Goal: Task Accomplishment & Management: Use online tool/utility

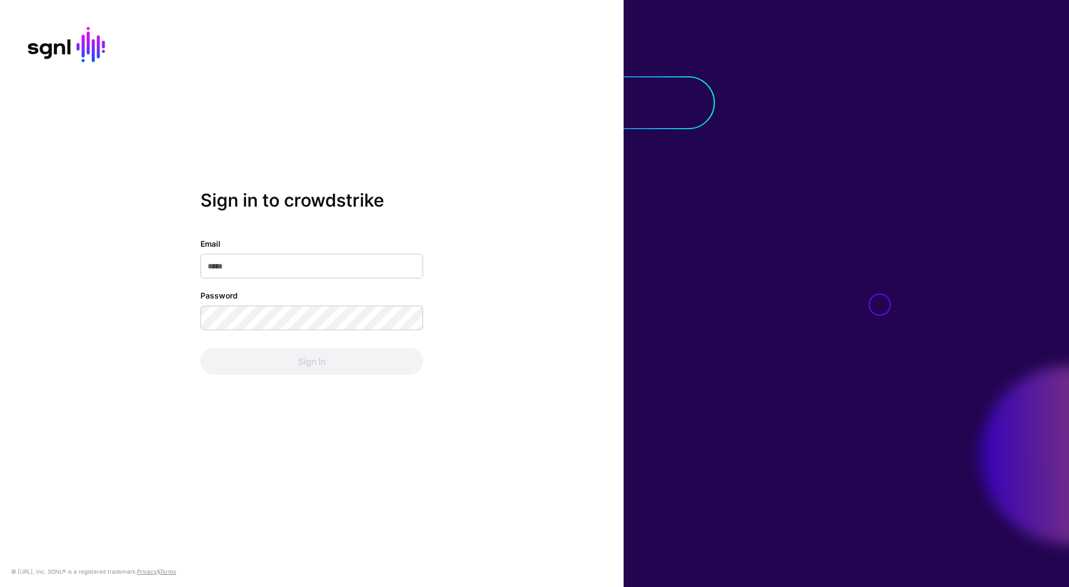
click at [397, 264] on input "Email" at bounding box center [311, 266] width 223 height 24
type input "**********"
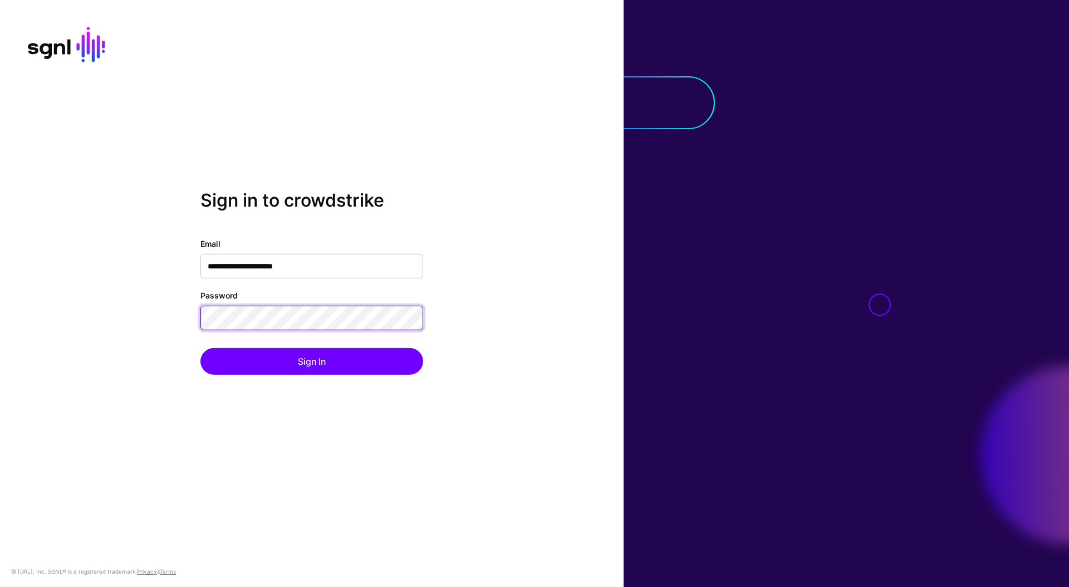
click at [200, 348] on button "Sign In" at bounding box center [311, 361] width 223 height 27
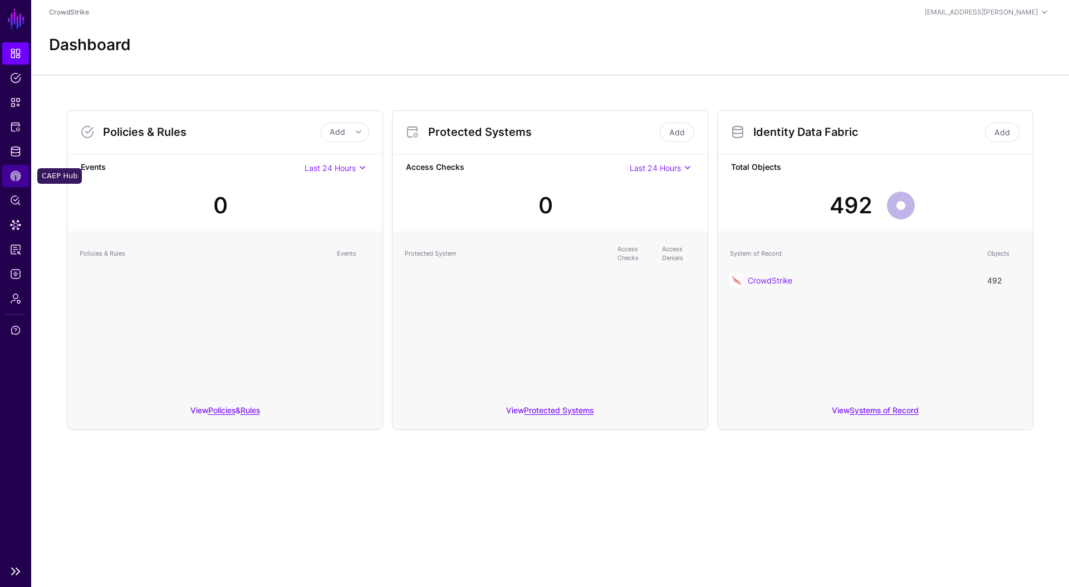
click at [16, 181] on span "CAEP Hub" at bounding box center [15, 175] width 11 height 11
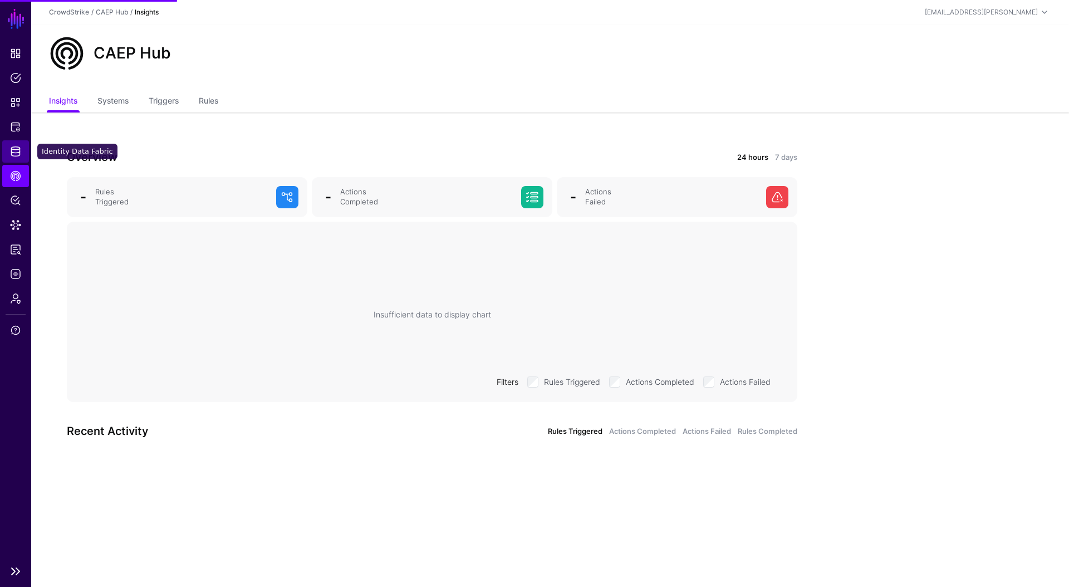
click at [16, 157] on link "Identity Data Fabric" at bounding box center [15, 151] width 27 height 22
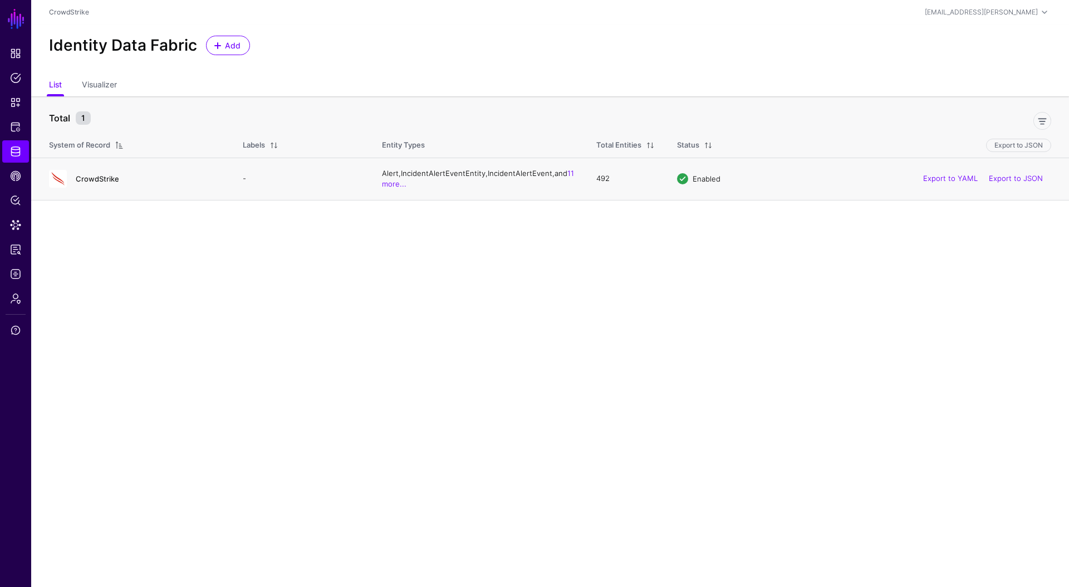
click at [83, 180] on link "CrowdStrike" at bounding box center [97, 178] width 43 height 9
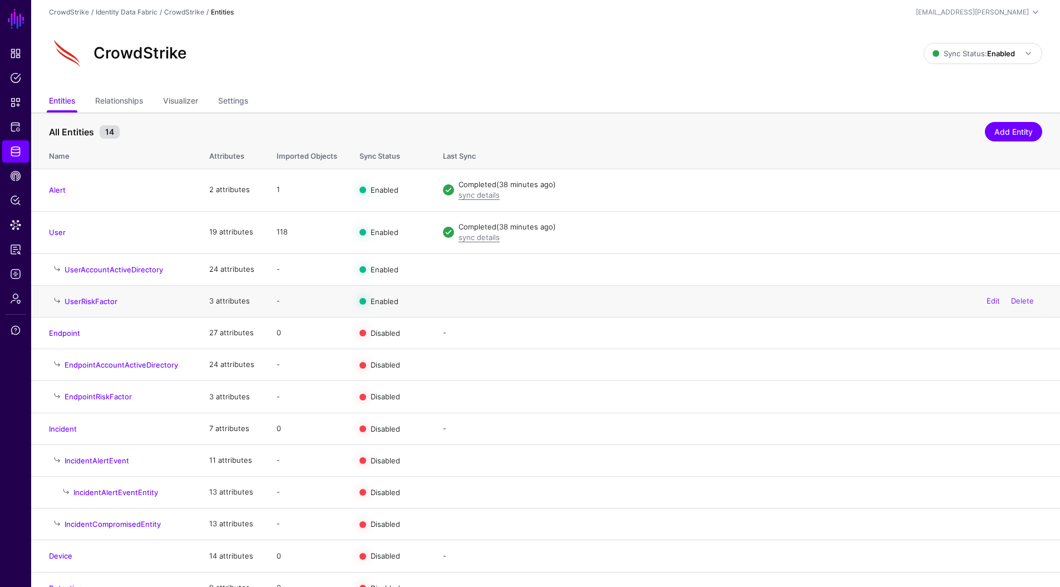
scroll to position [49, 0]
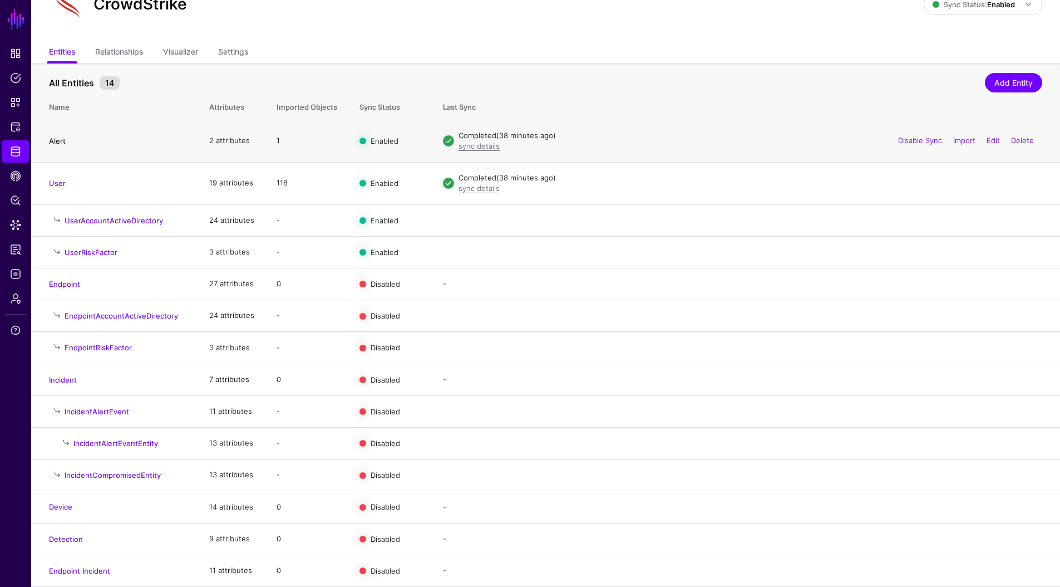
click at [55, 143] on link "Alert" at bounding box center [57, 140] width 17 height 9
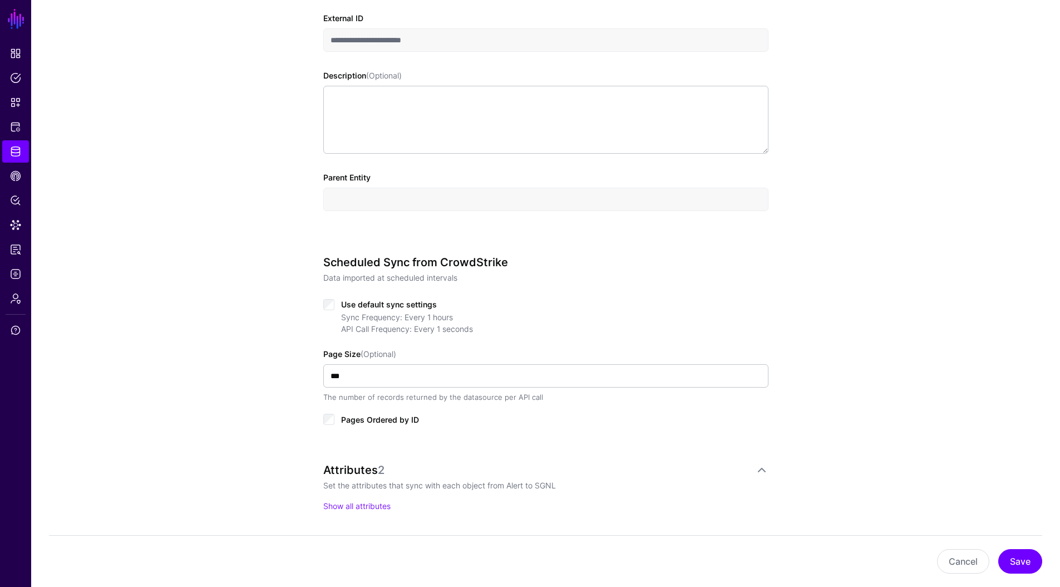
scroll to position [380, 0]
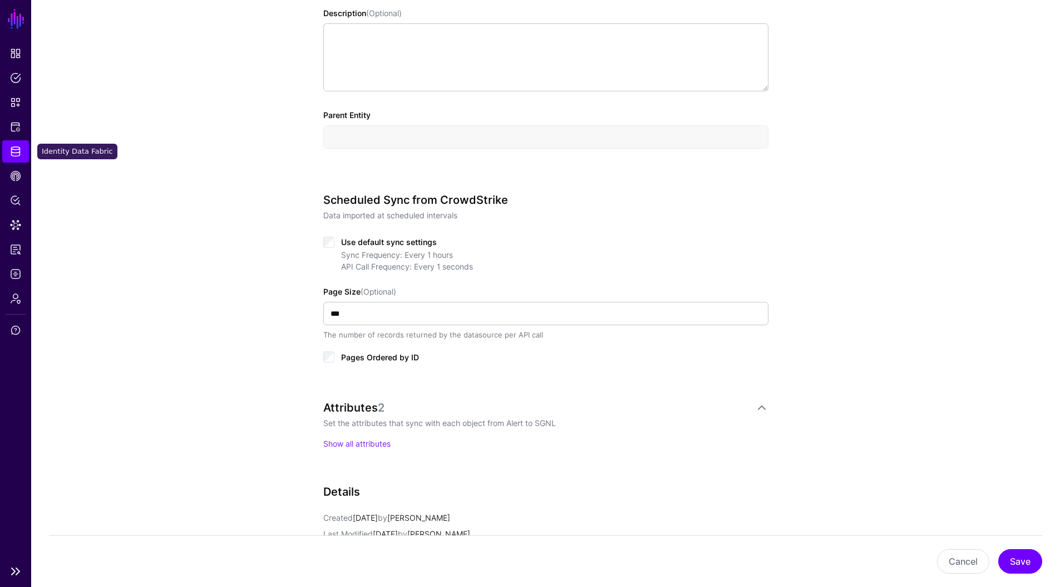
click at [18, 151] on span "Identity Data Fabric" at bounding box center [15, 151] width 11 height 11
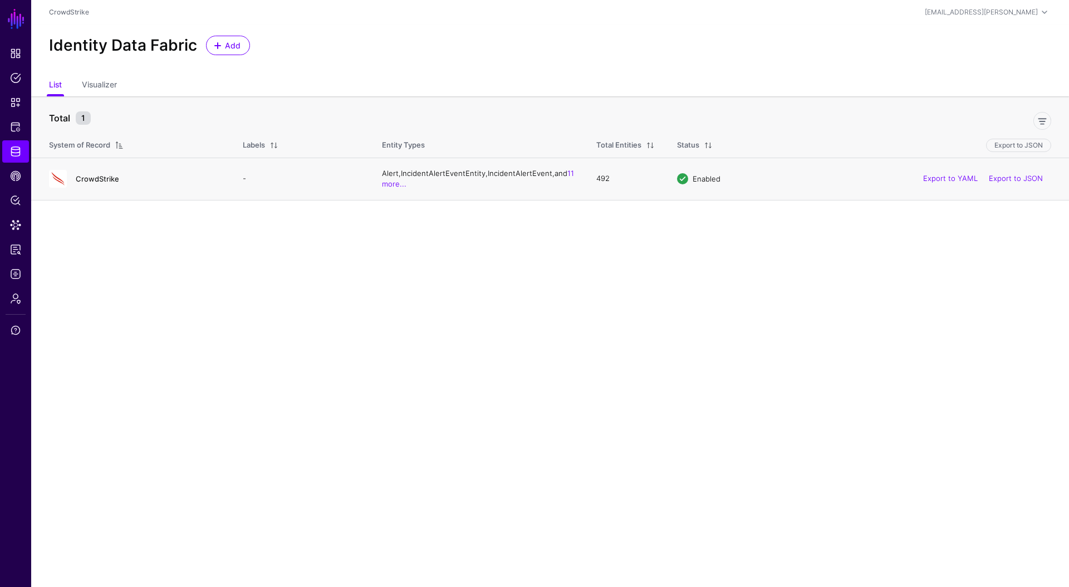
click at [82, 176] on link "CrowdStrike" at bounding box center [97, 178] width 43 height 9
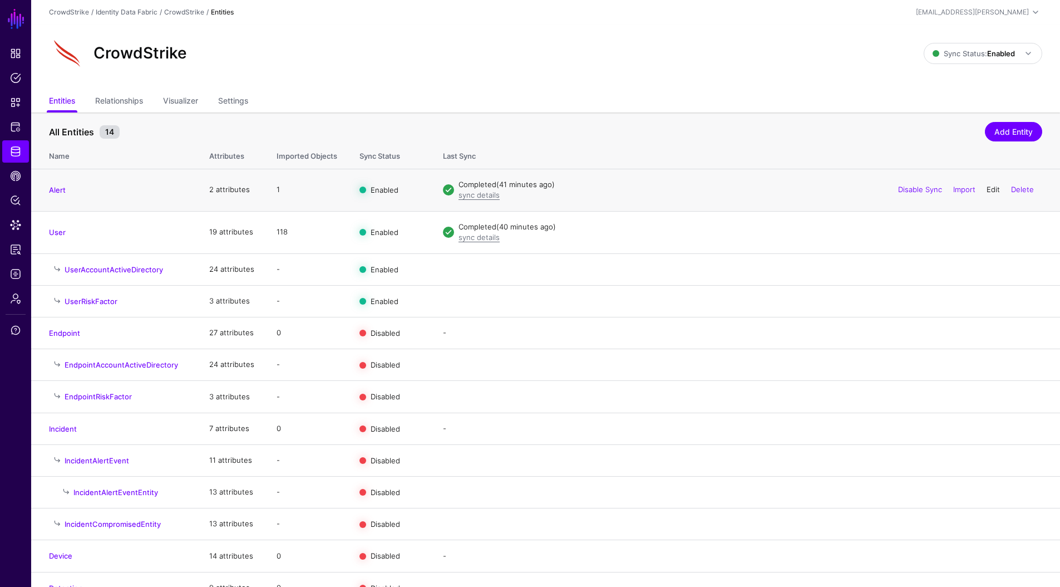
click at [993, 190] on link "Edit" at bounding box center [993, 189] width 13 height 9
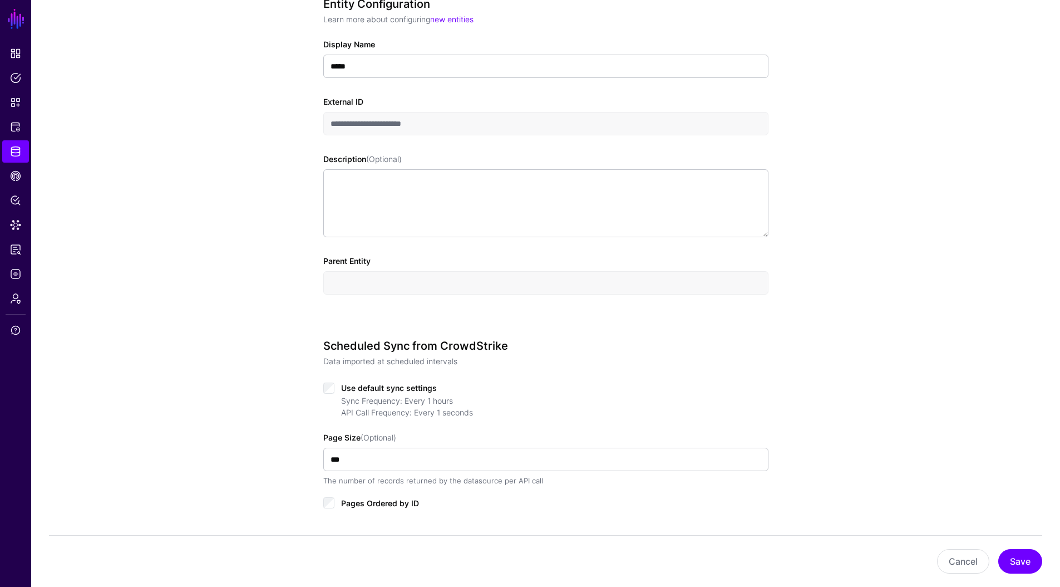
scroll to position [156, 0]
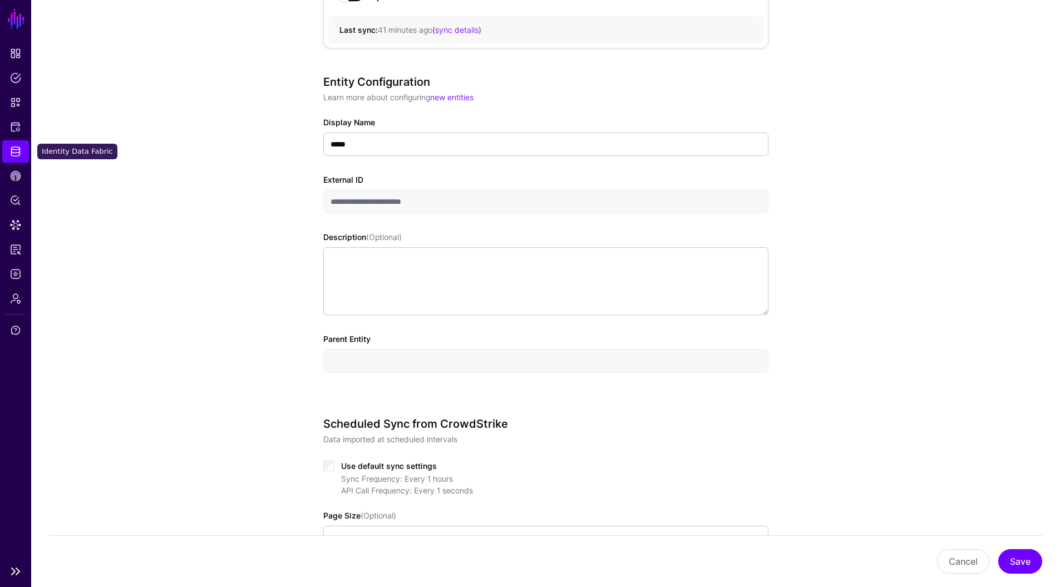
click at [6, 149] on link "Identity Data Fabric" at bounding box center [15, 151] width 27 height 22
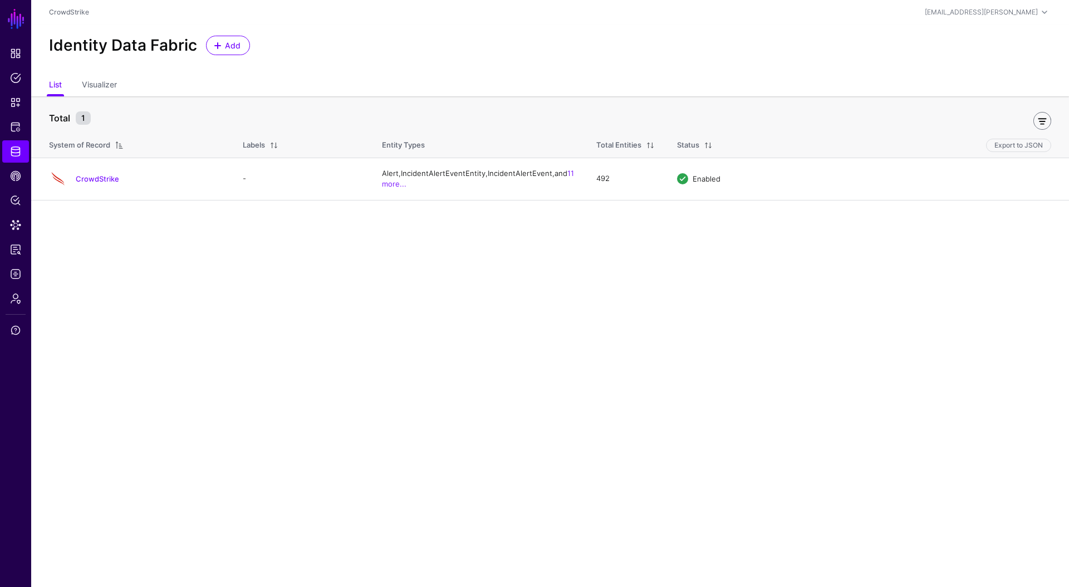
click at [1040, 120] on link at bounding box center [1042, 121] width 18 height 18
click at [115, 180] on link "CrowdStrike" at bounding box center [97, 178] width 43 height 9
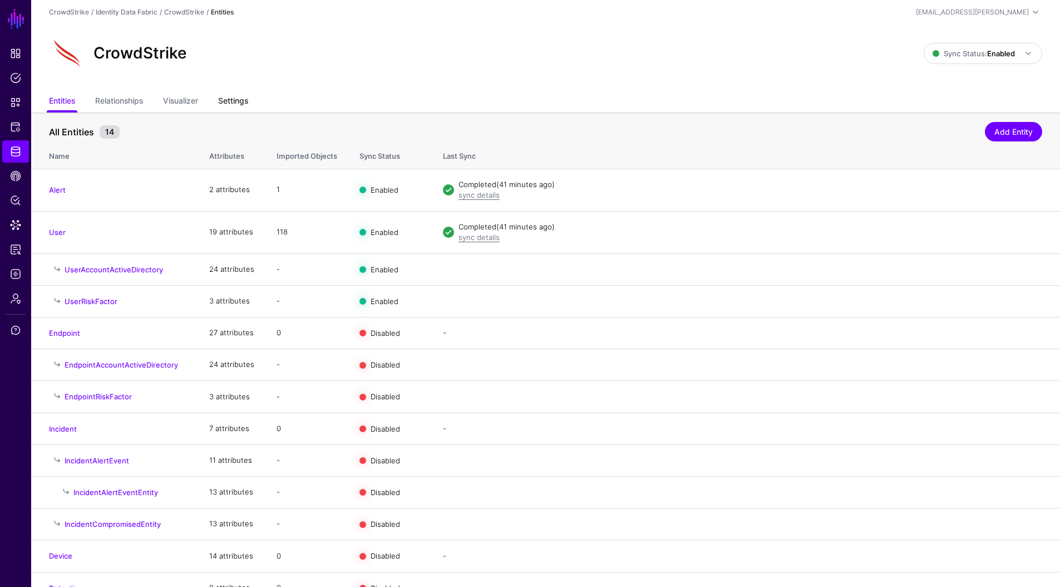
click at [239, 101] on link "Settings" at bounding box center [233, 101] width 30 height 21
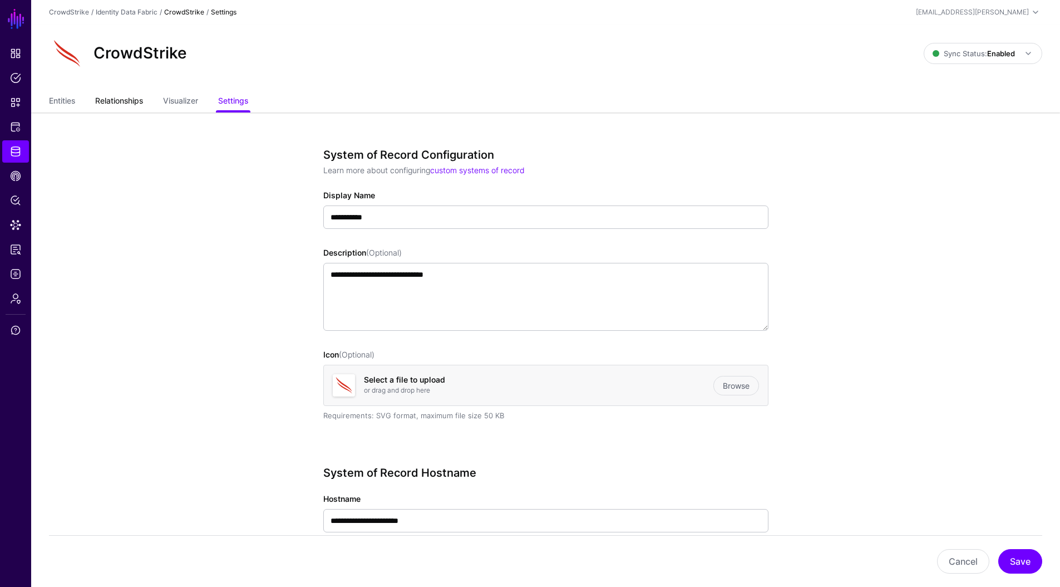
click at [122, 101] on link "Relationships" at bounding box center [119, 101] width 48 height 21
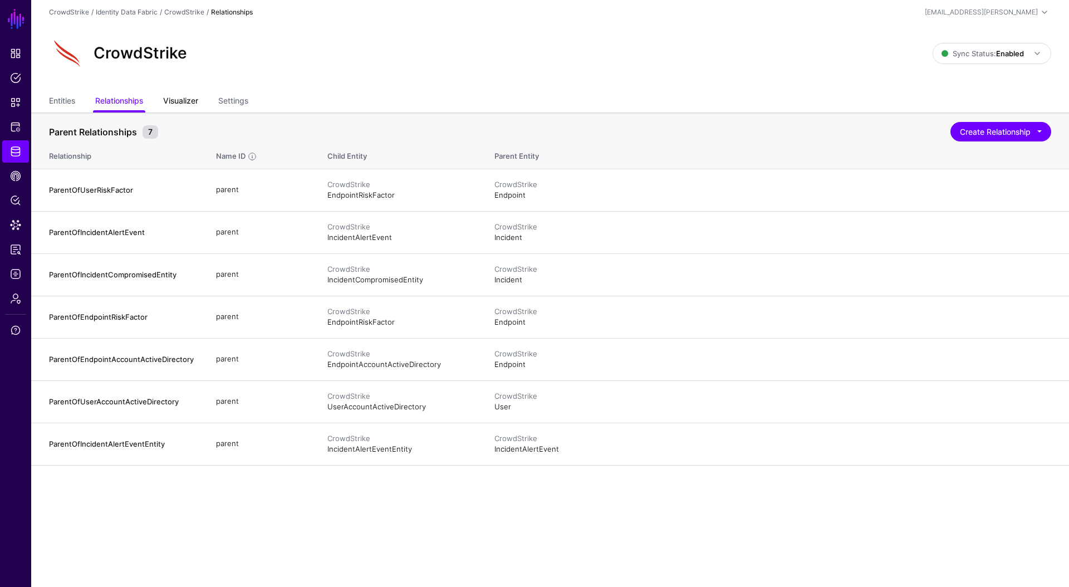
click at [174, 102] on link "Visualizer" at bounding box center [180, 101] width 35 height 21
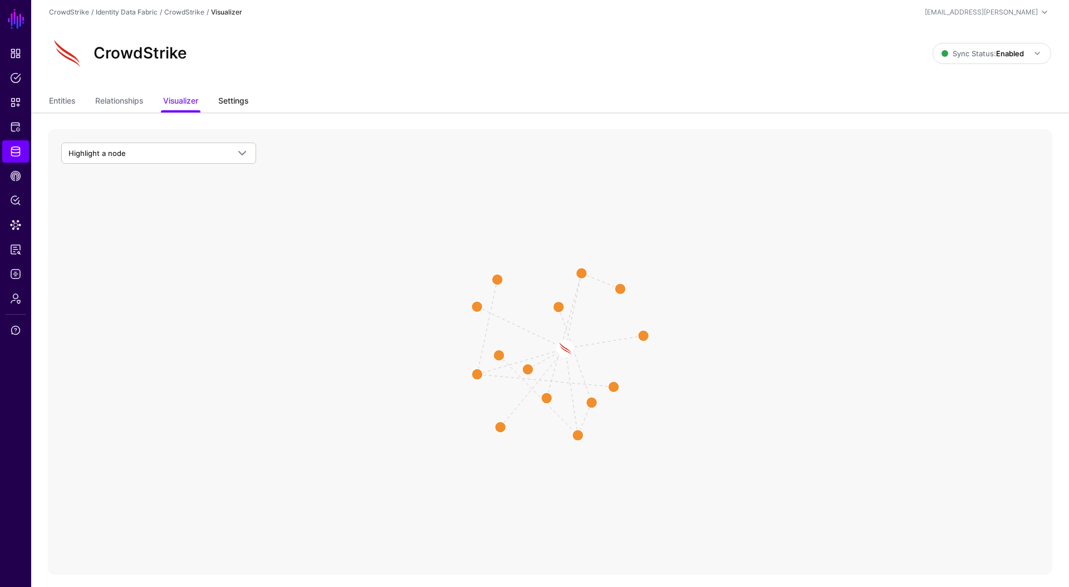
click at [234, 102] on link "Settings" at bounding box center [233, 101] width 30 height 21
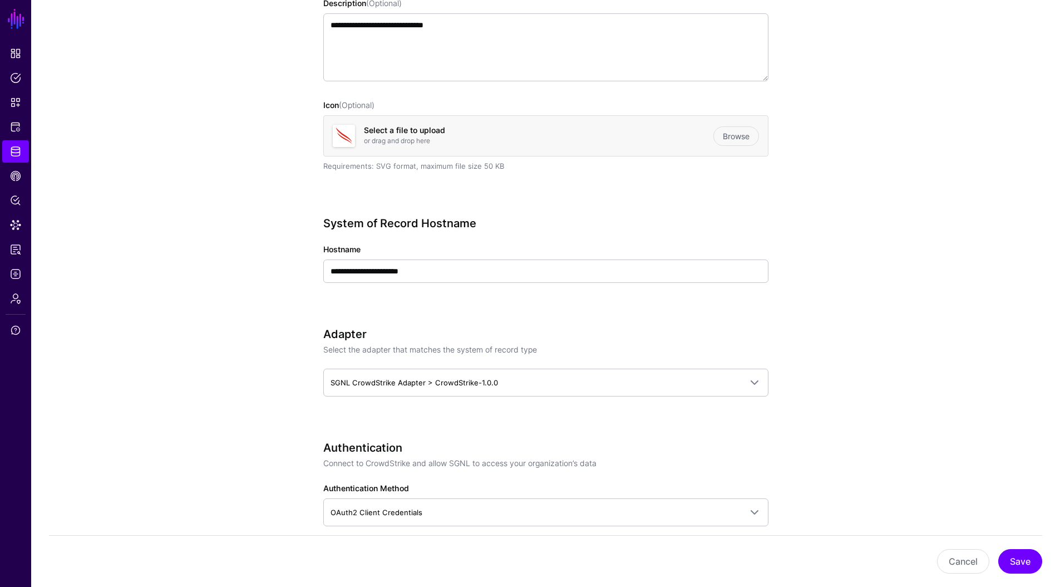
scroll to position [282, 0]
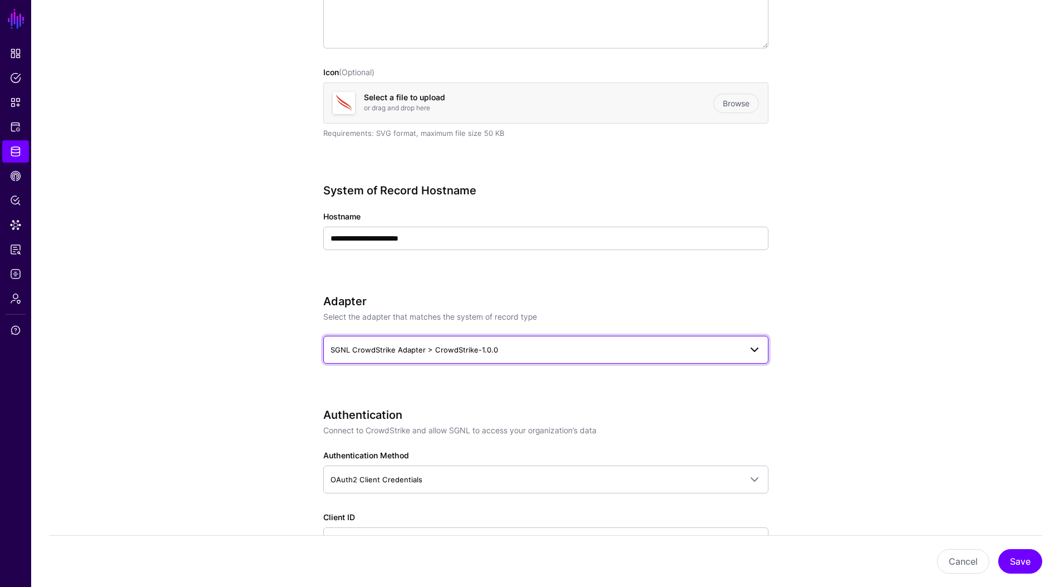
click at [592, 346] on span "SGNL CrowdStrike Adapter > CrowdStrike-1.0.0" at bounding box center [536, 349] width 411 height 12
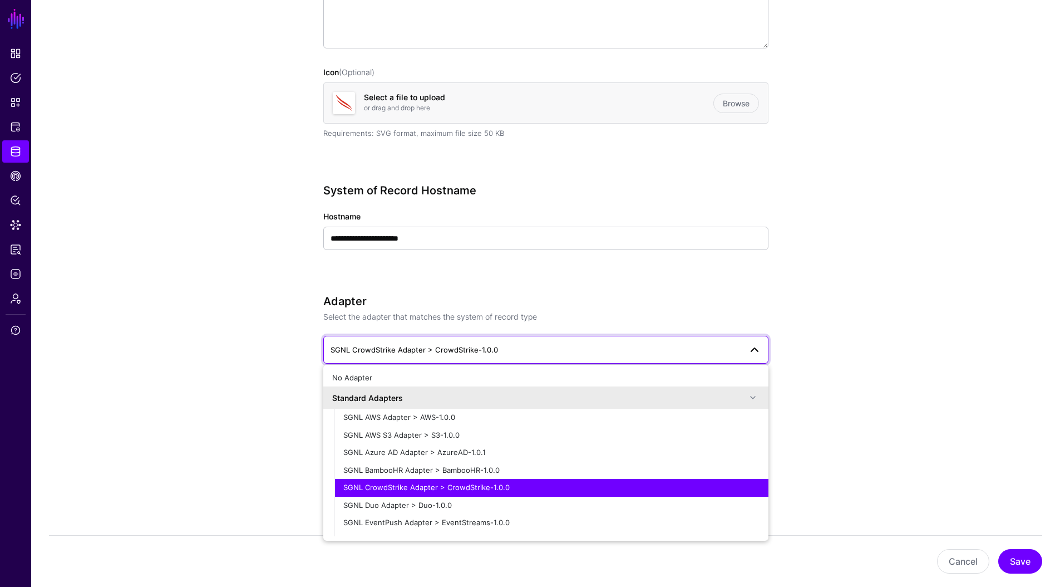
click at [592, 346] on span "SGNL CrowdStrike Adapter > CrowdStrike-1.0.0" at bounding box center [536, 349] width 411 height 12
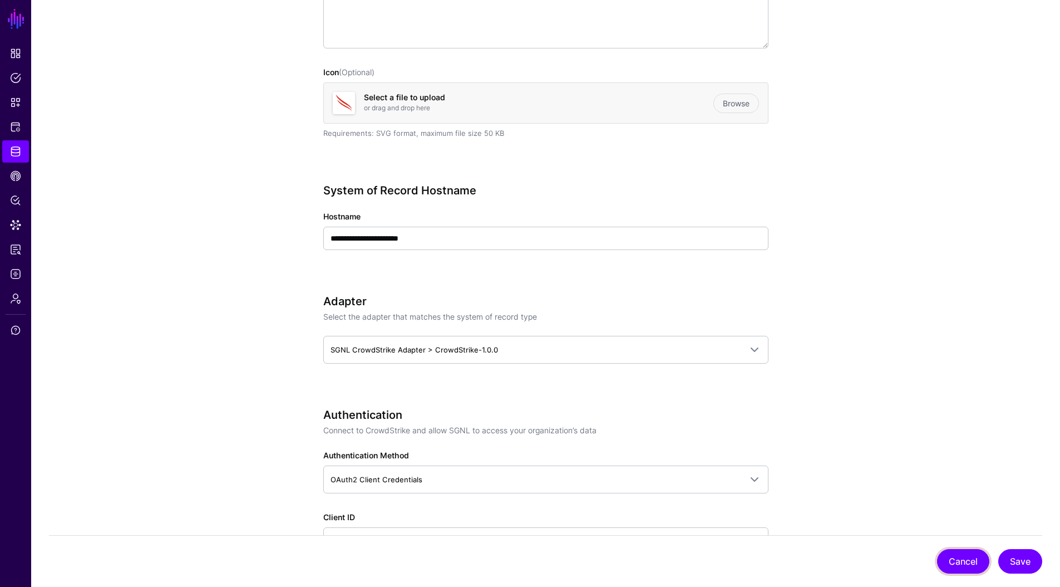
click at [943, 565] on button "Cancel" at bounding box center [963, 561] width 52 height 24
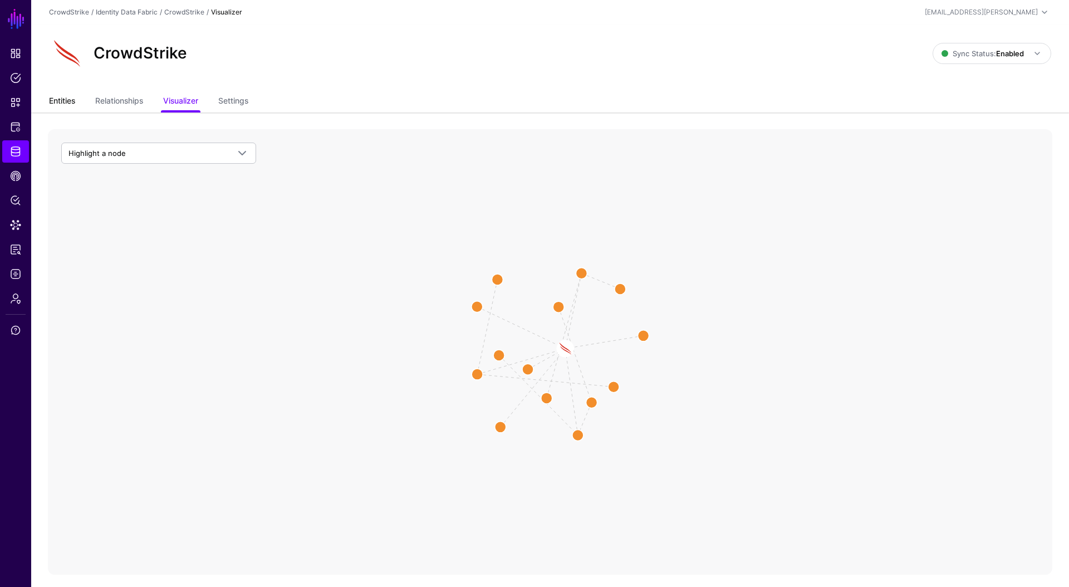
click at [68, 109] on link "Entities" at bounding box center [62, 101] width 26 height 21
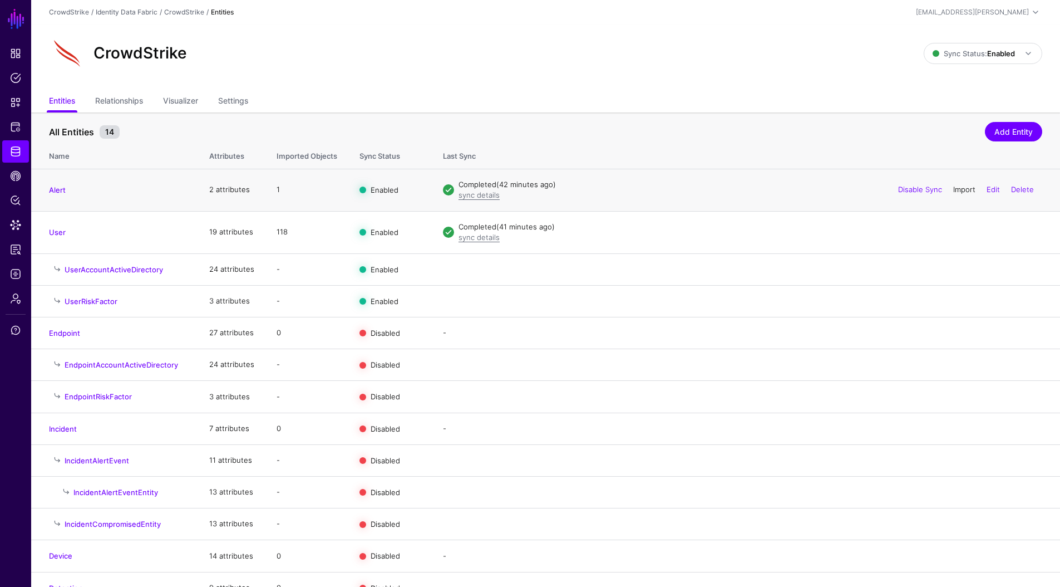
click at [965, 190] on link "Import" at bounding box center [964, 189] width 22 height 9
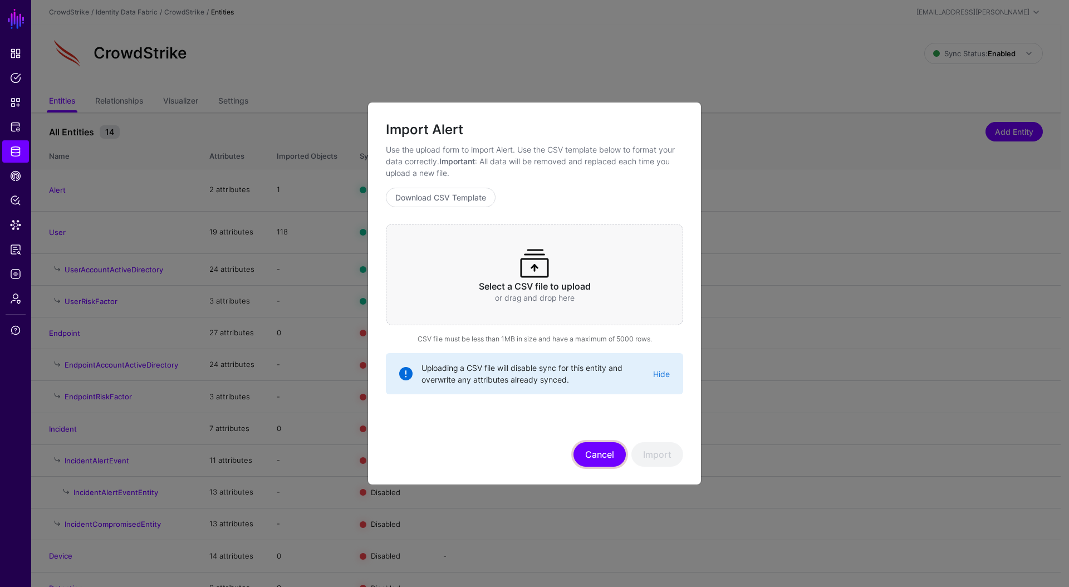
click at [607, 459] on button "Cancel" at bounding box center [599, 454] width 52 height 24
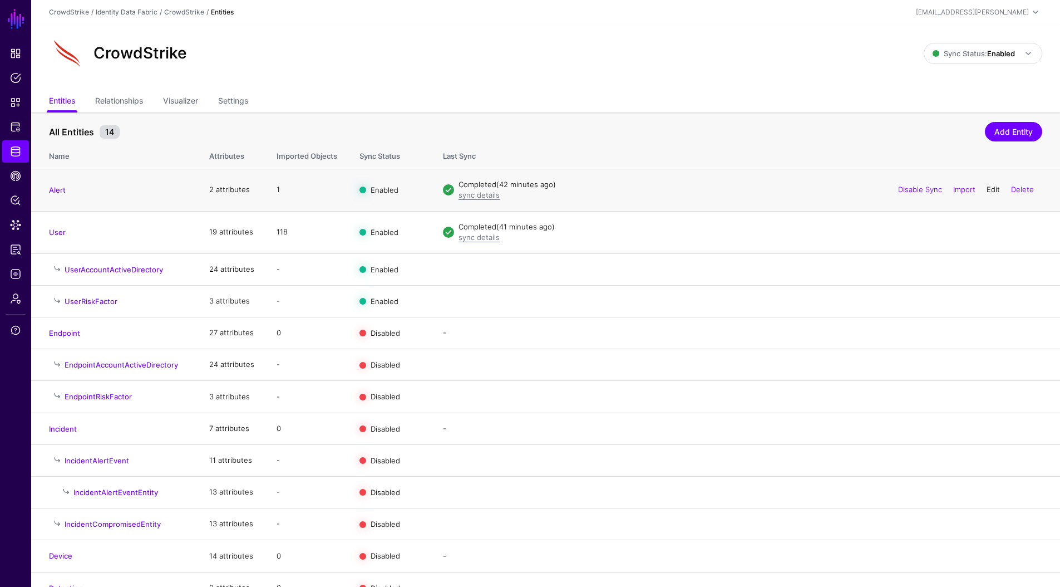
click at [993, 190] on link "Edit" at bounding box center [993, 189] width 13 height 9
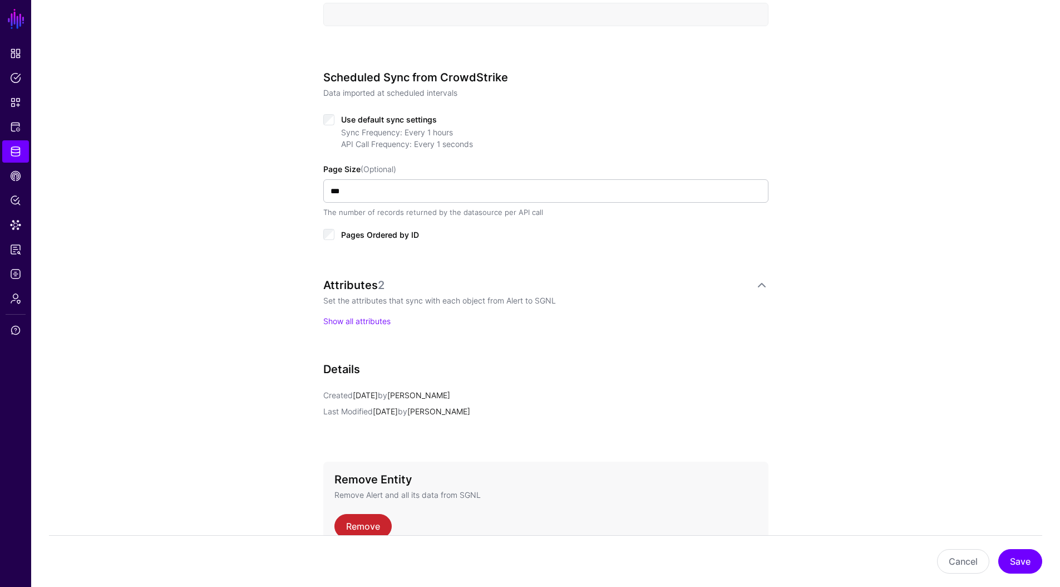
scroll to position [567, 0]
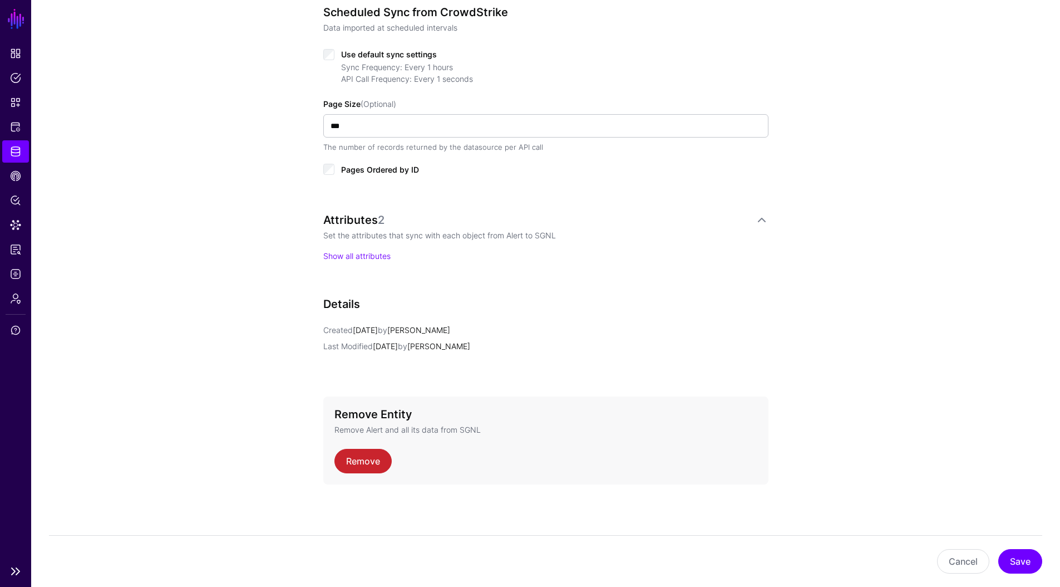
click at [15, 154] on span "Identity Data Fabric" at bounding box center [15, 151] width 11 height 11
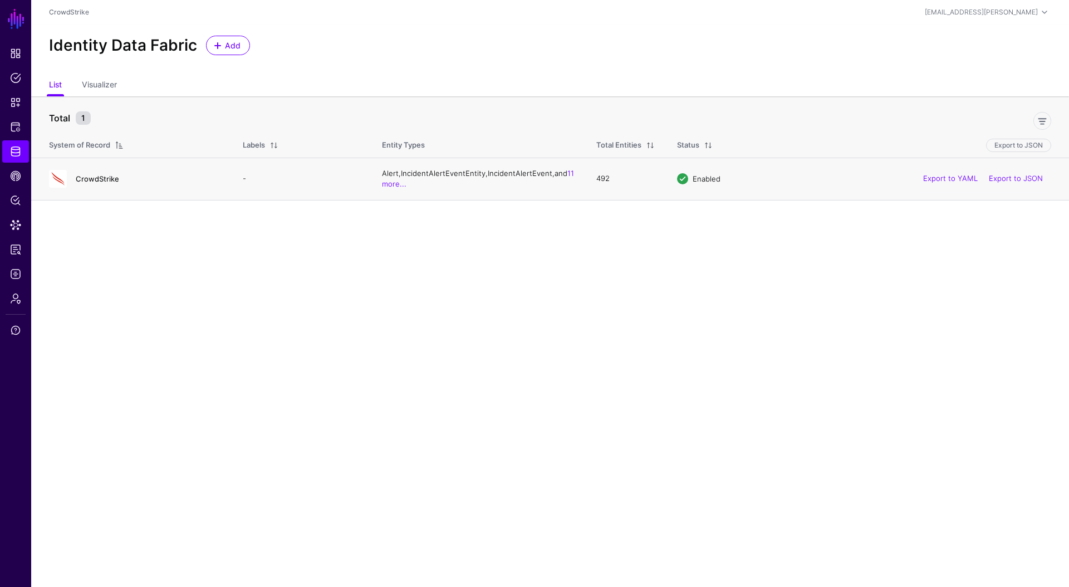
click at [109, 179] on link "CrowdStrike" at bounding box center [97, 178] width 43 height 9
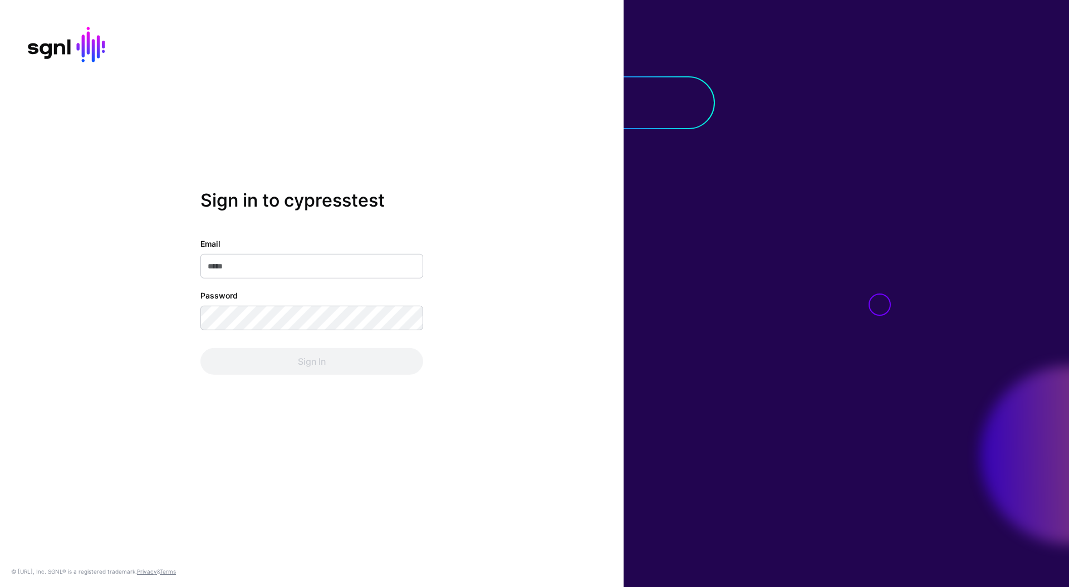
click at [338, 263] on input "Email" at bounding box center [311, 266] width 223 height 24
type input "**********"
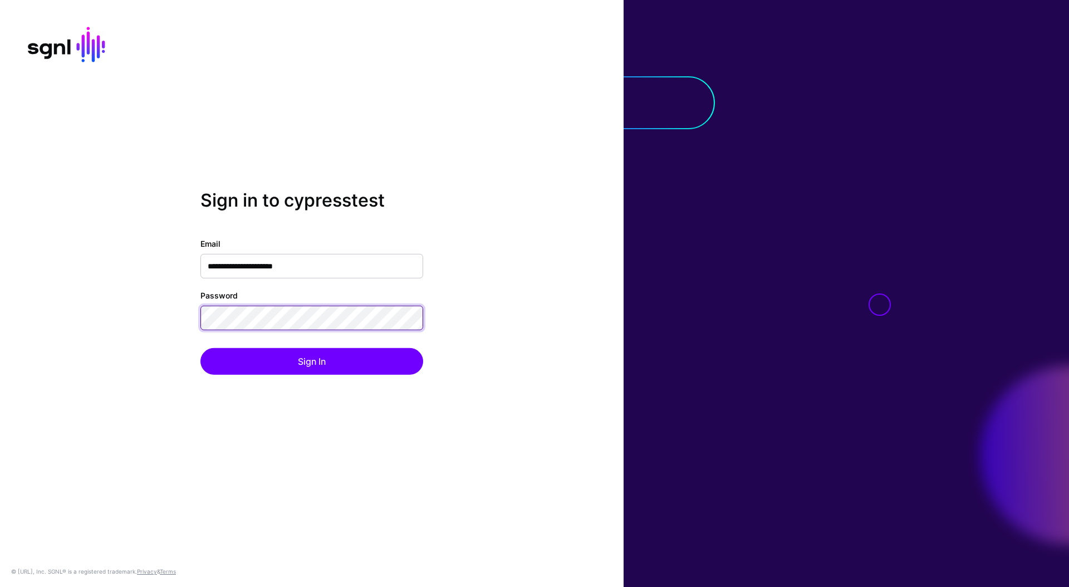
click at [200, 348] on button "Sign In" at bounding box center [311, 361] width 223 height 27
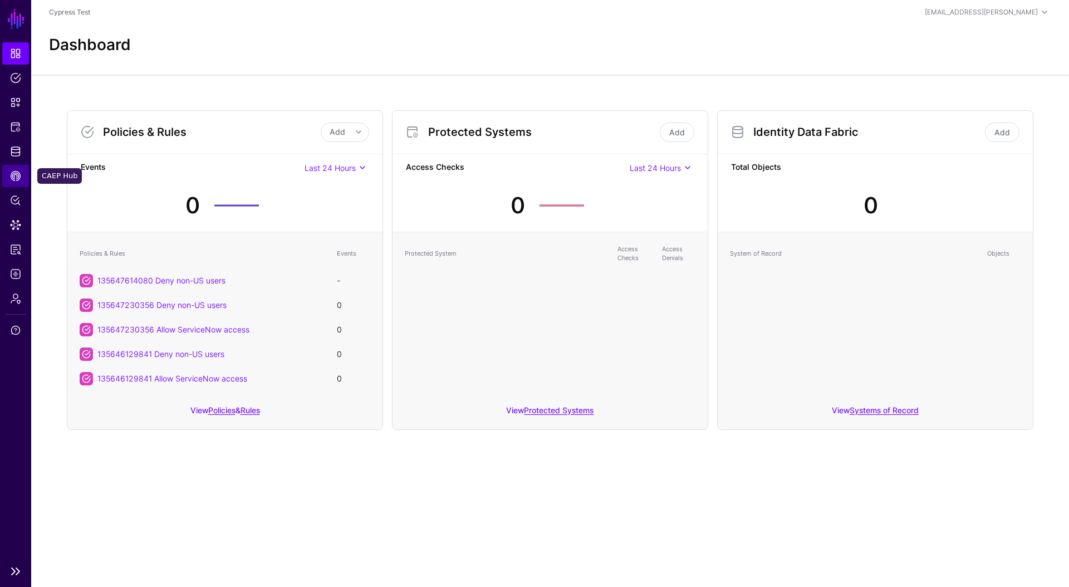
click at [25, 173] on link "CAEP Hub" at bounding box center [15, 176] width 27 height 22
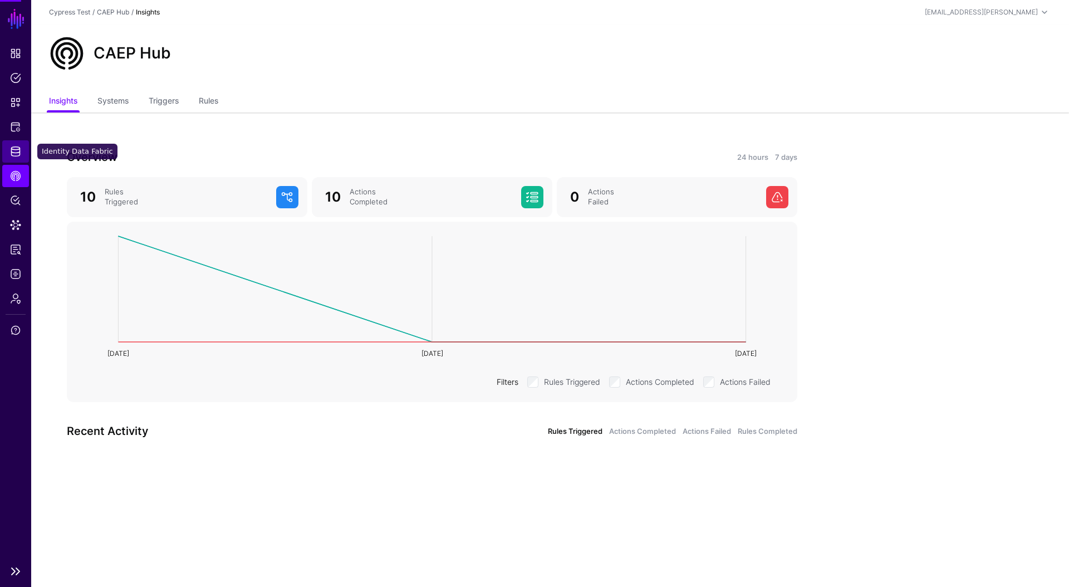
click at [23, 161] on link "Identity Data Fabric" at bounding box center [15, 151] width 27 height 22
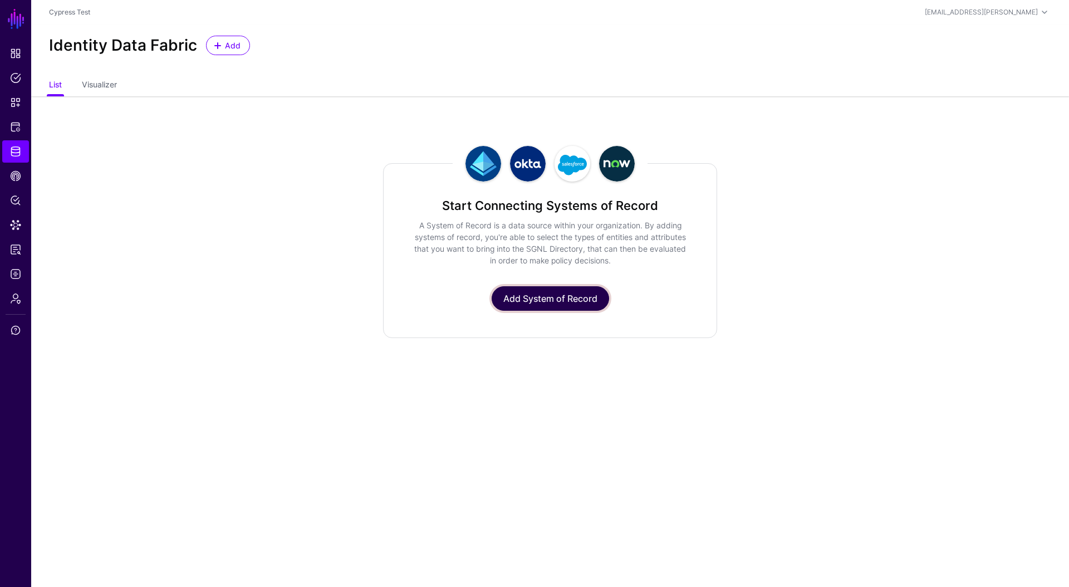
click at [544, 297] on link "Add System of Record" at bounding box center [549, 298] width 117 height 24
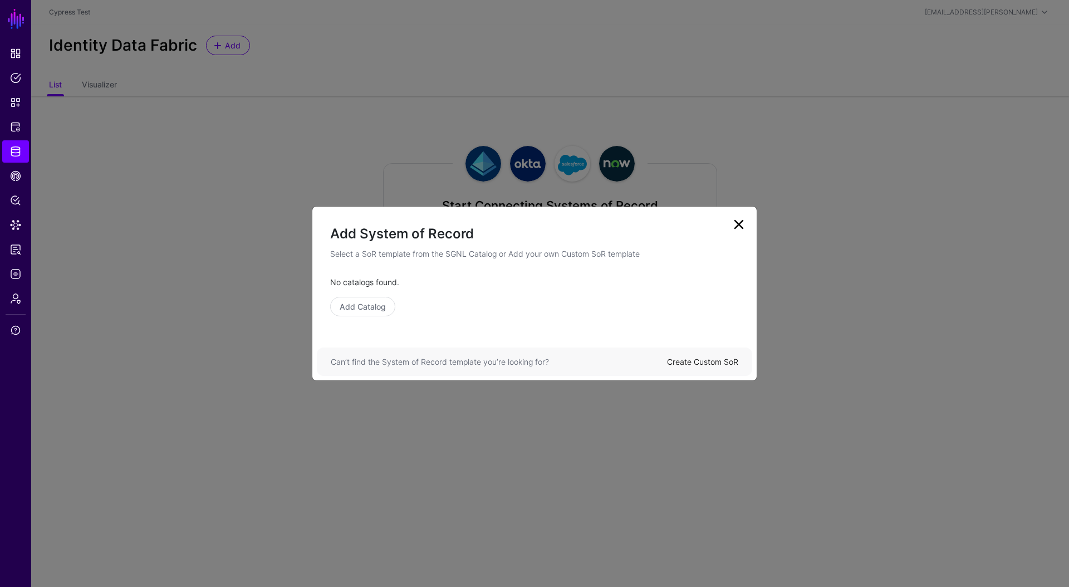
click at [372, 317] on div "No catalogs found. Add Catalog" at bounding box center [534, 302] width 444 height 53
click at [374, 312] on link "Add Catalog" at bounding box center [362, 306] width 65 height 19
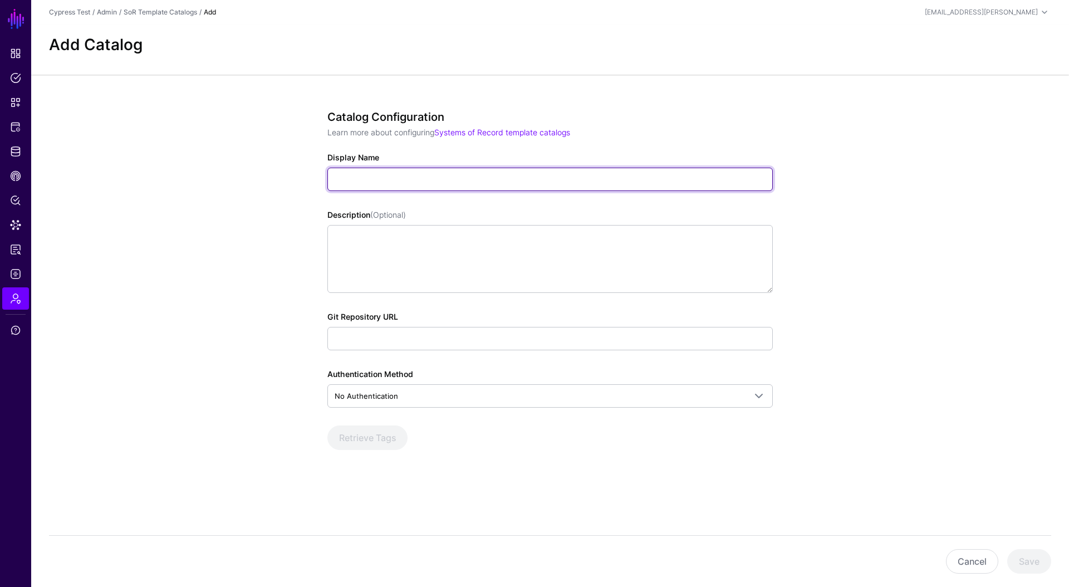
click at [403, 176] on input "Display Name" at bounding box center [549, 179] width 445 height 23
type input "**********"
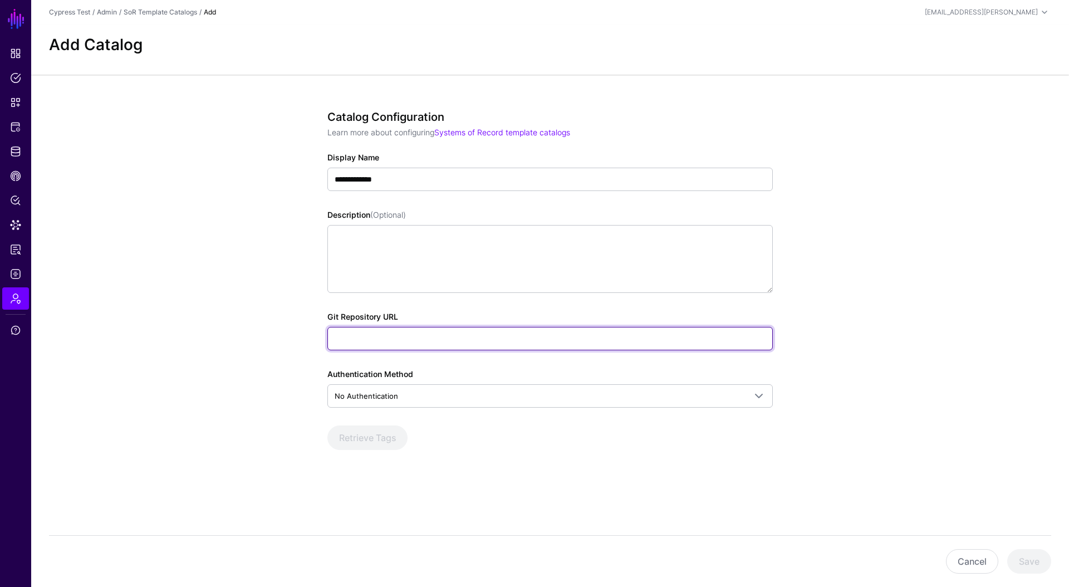
click at [435, 341] on input "Git Repository URL" at bounding box center [549, 338] width 445 height 23
type input "**********"
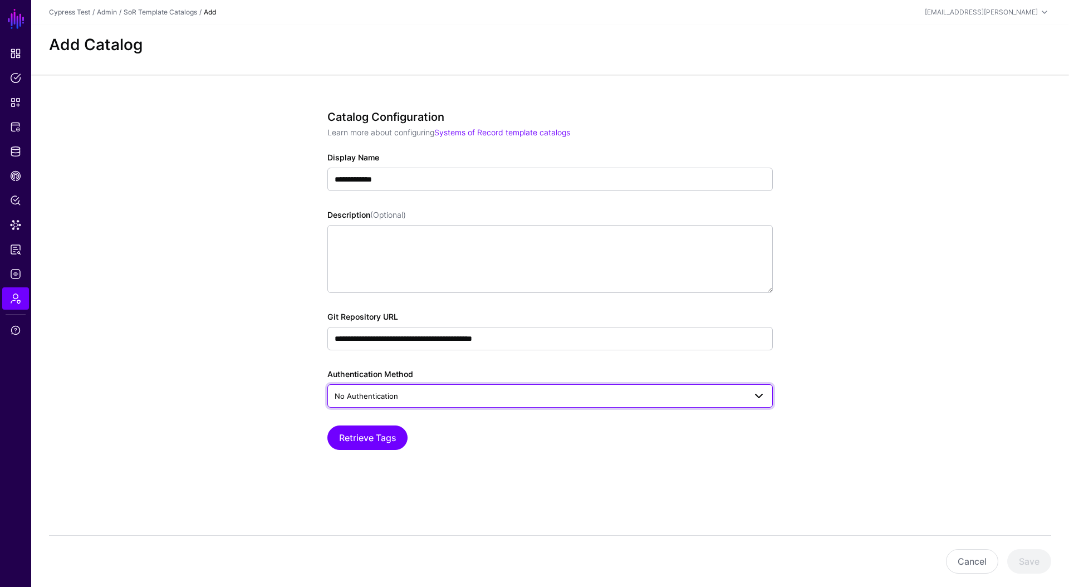
click at [505, 402] on link "No Authentication" at bounding box center [549, 395] width 445 height 23
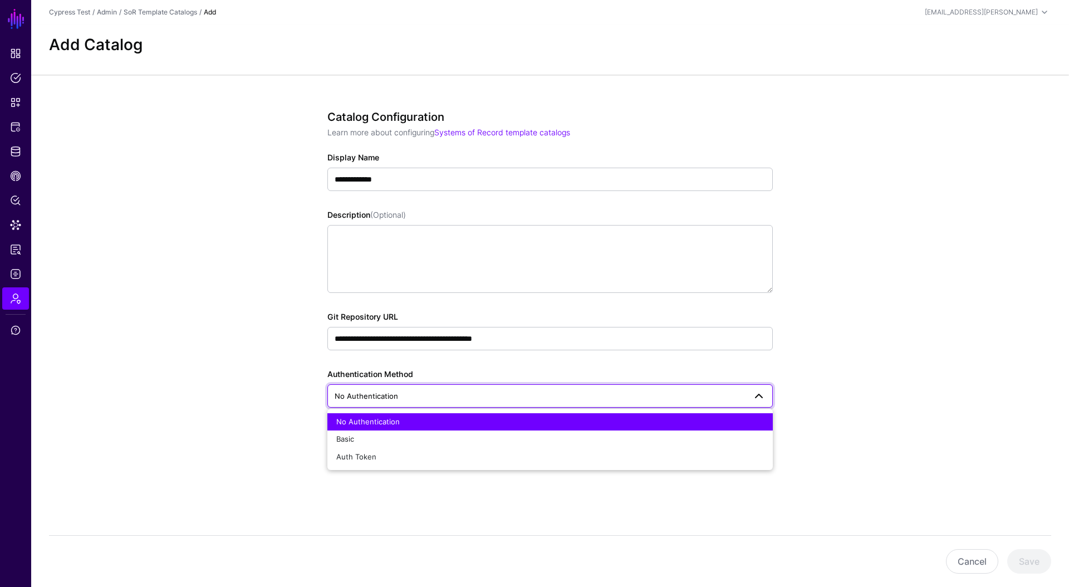
click at [426, 424] on div "No Authentication" at bounding box center [549, 421] width 427 height 11
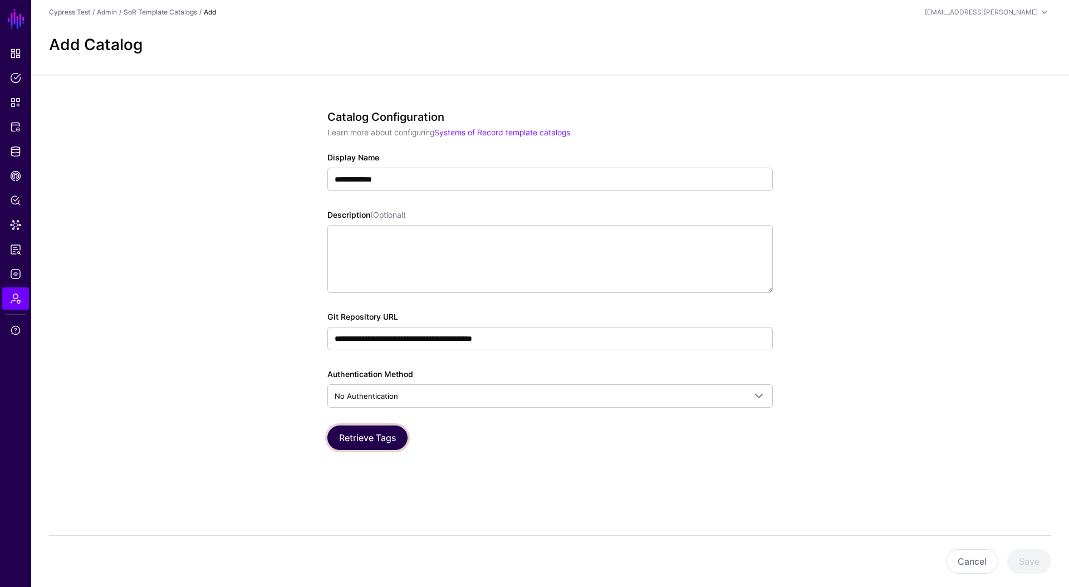
click at [373, 441] on button "Retrieve Tags" at bounding box center [367, 437] width 80 height 24
click at [1040, 563] on button "Save" at bounding box center [1029, 561] width 44 height 24
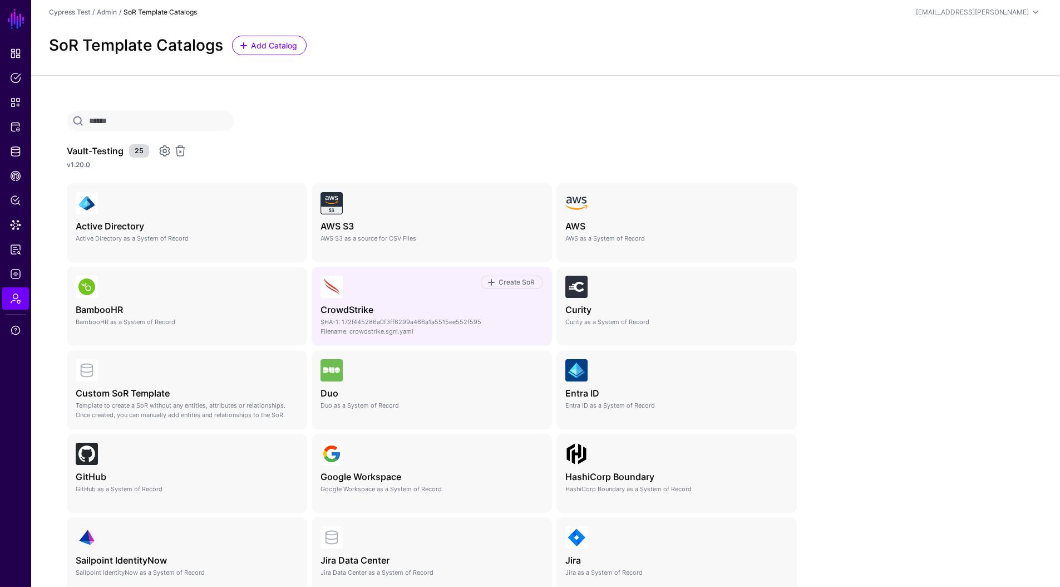
click at [361, 303] on div "Create SoR CrowdStrike CrowdStrike as a System of Record SHA-1: 172f445286a0f3f…" at bounding box center [432, 306] width 223 height 60
click at [502, 283] on span "Create SoR" at bounding box center [517, 282] width 39 height 10
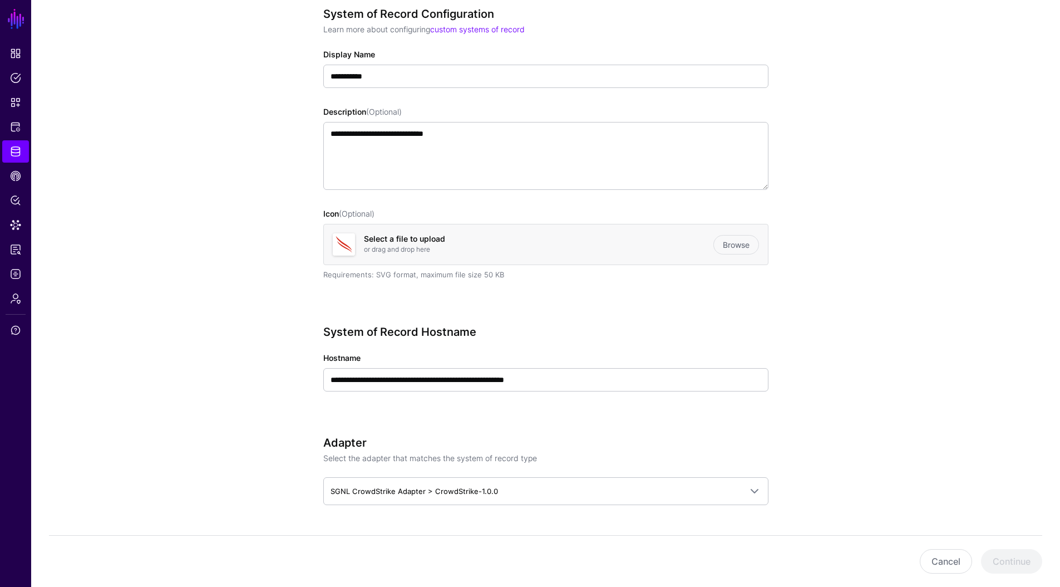
scroll to position [167, 0]
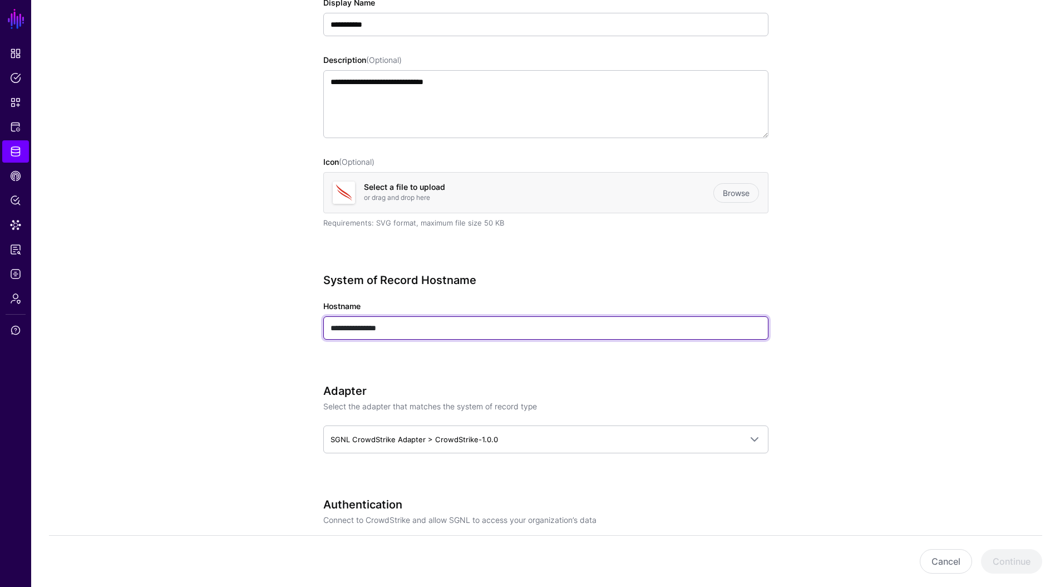
paste input "********"
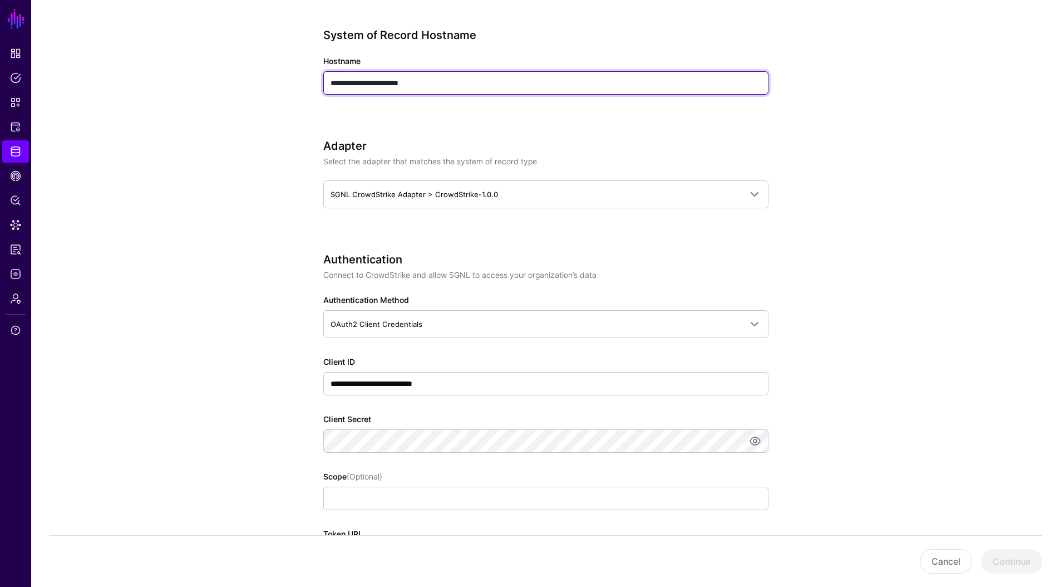
scroll to position [412, 0]
type input "**********"
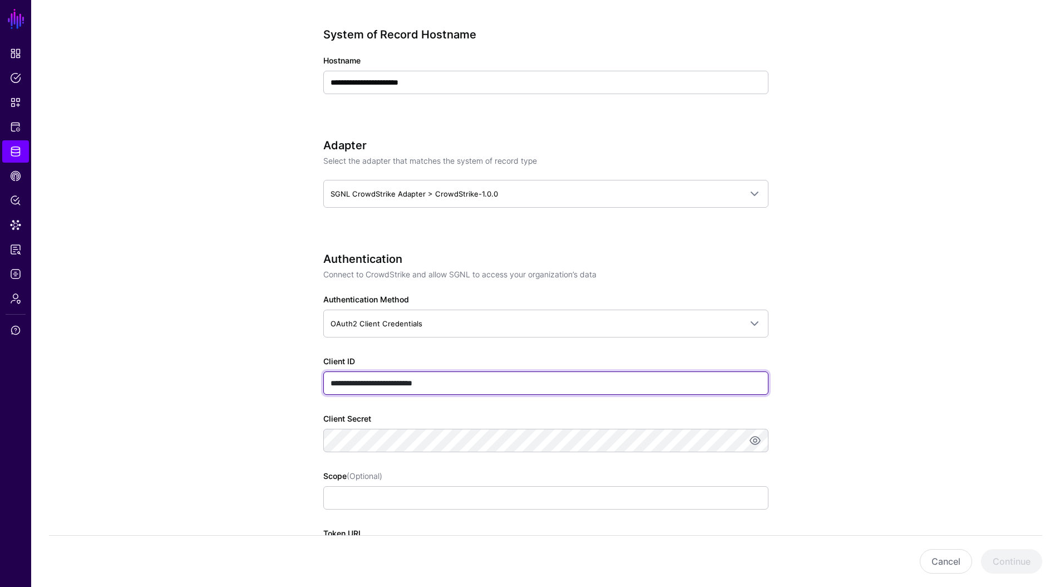
click at [602, 380] on input "**********" at bounding box center [545, 382] width 445 height 23
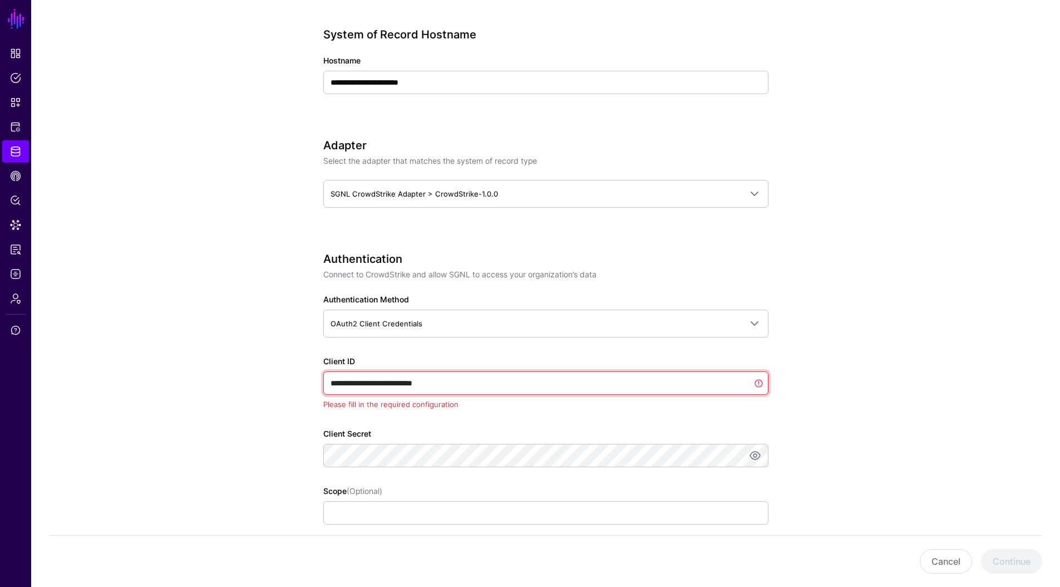
click at [602, 380] on input "**********" at bounding box center [545, 382] width 445 height 23
click at [452, 385] on input "**********" at bounding box center [545, 382] width 445 height 23
paste input "***"
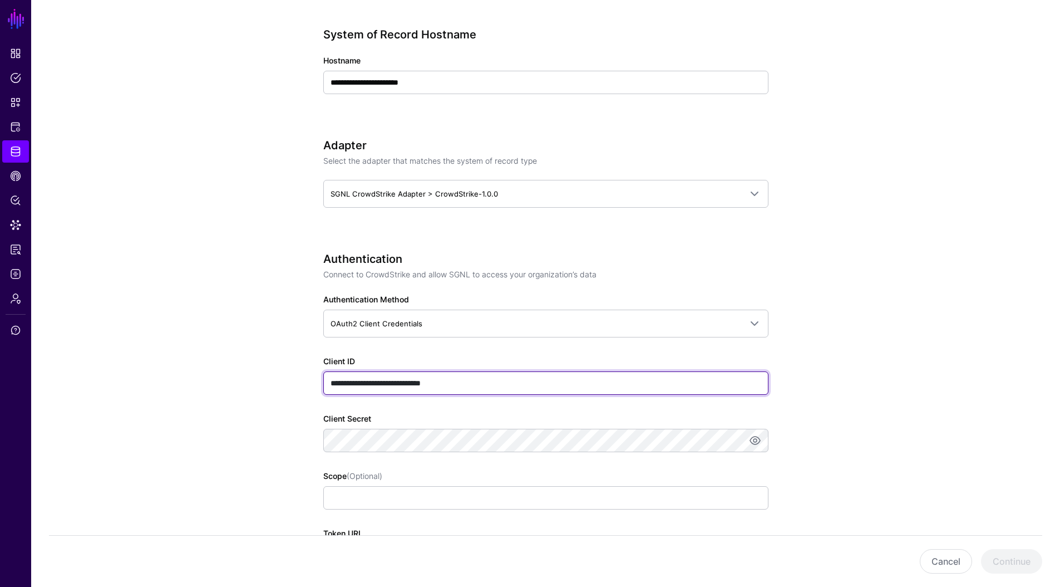
type input "**********"
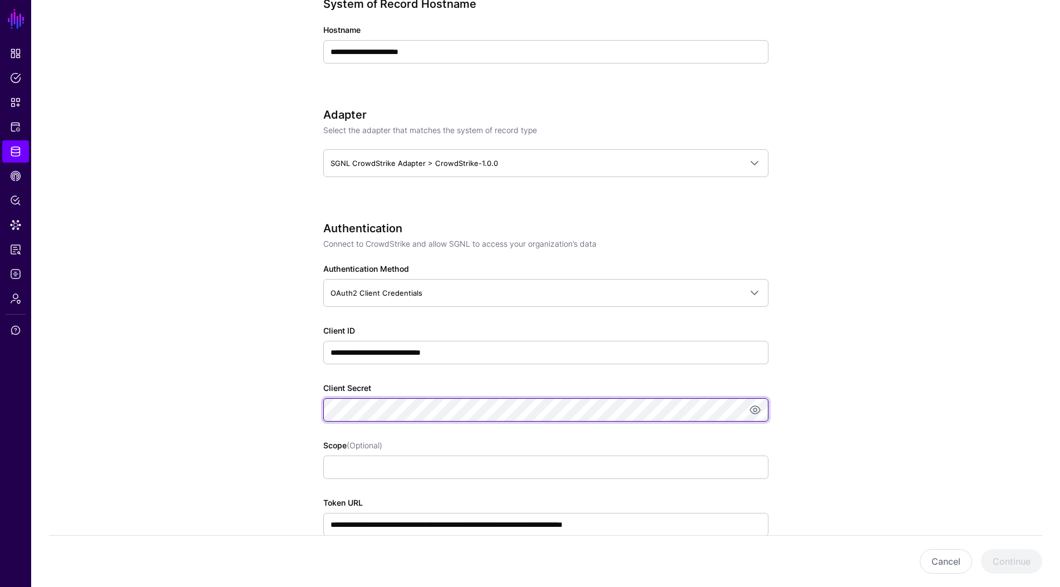
scroll to position [441, 0]
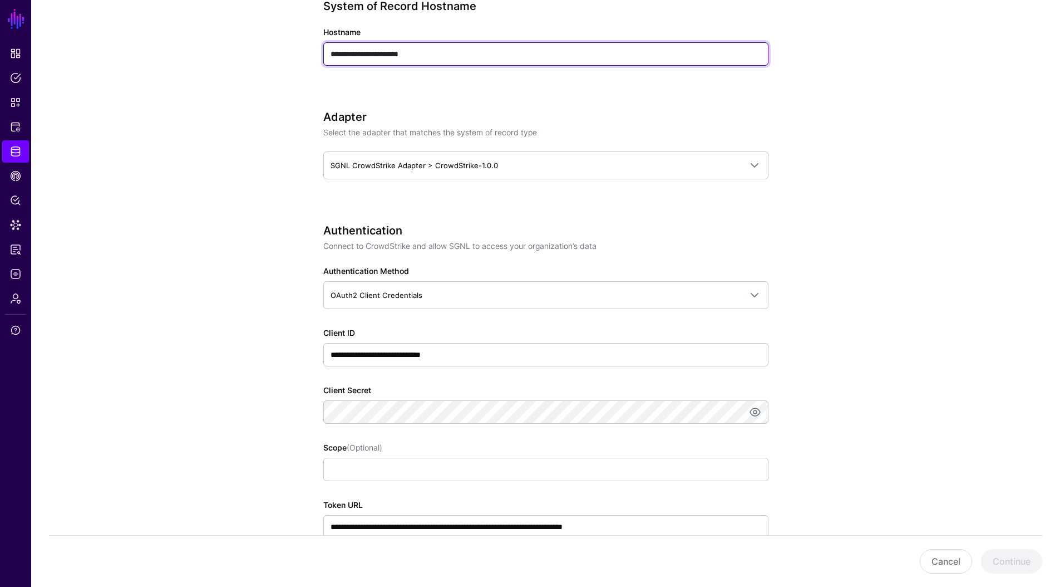
drag, startPoint x: 439, startPoint y: 52, endPoint x: 329, endPoint y: 50, distance: 109.7
click at [329, 50] on input "**********" at bounding box center [545, 53] width 445 height 23
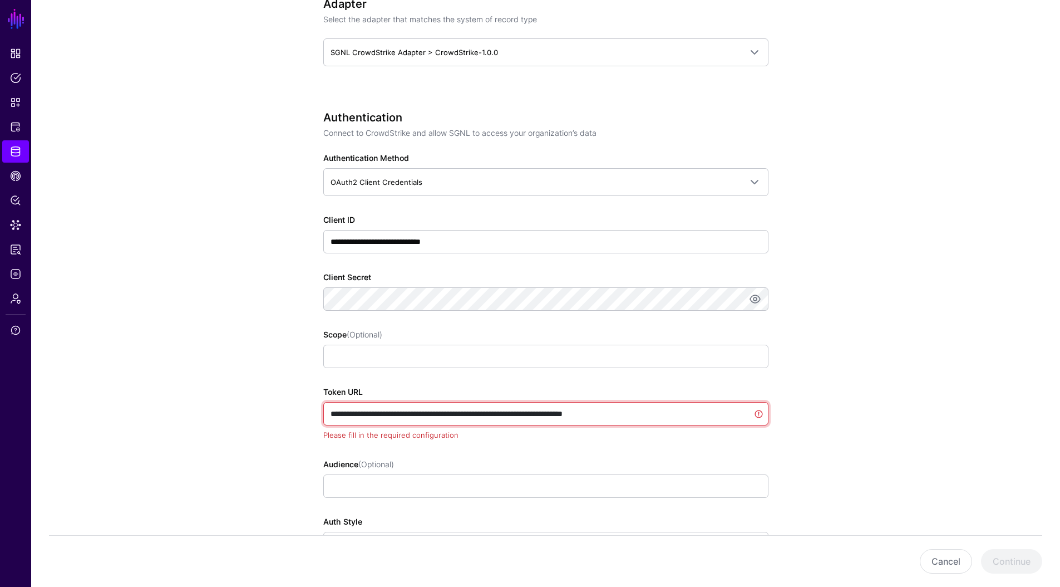
drag, startPoint x: 357, startPoint y: 415, endPoint x: 476, endPoint y: 415, distance: 118.6
click at [476, 415] on input "**********" at bounding box center [545, 413] width 445 height 23
drag, startPoint x: 357, startPoint y: 414, endPoint x: 579, endPoint y: 412, distance: 221.5
click at [579, 412] on input "**********" at bounding box center [545, 413] width 445 height 23
paste input "text"
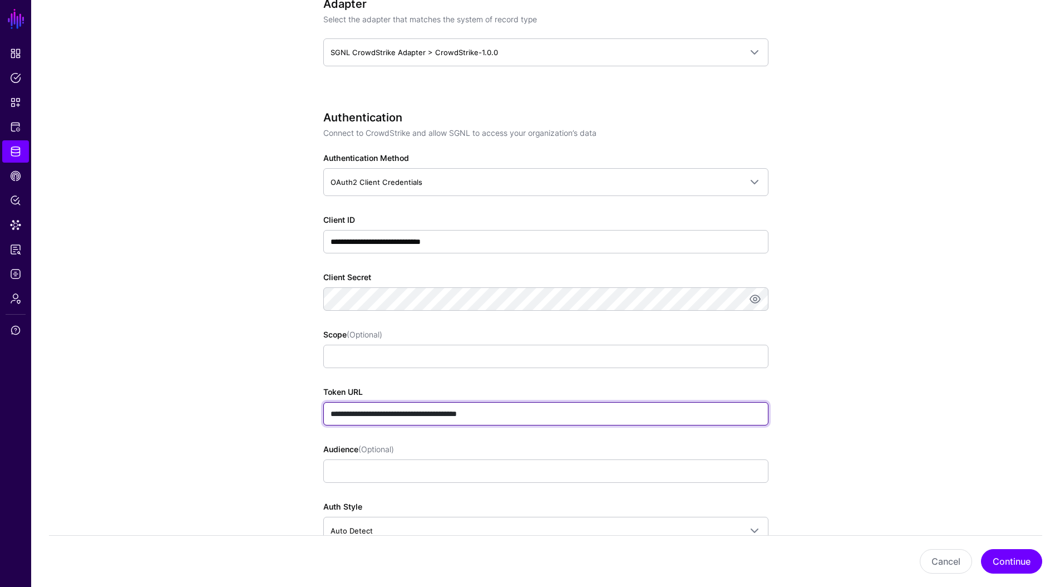
type input "**********"
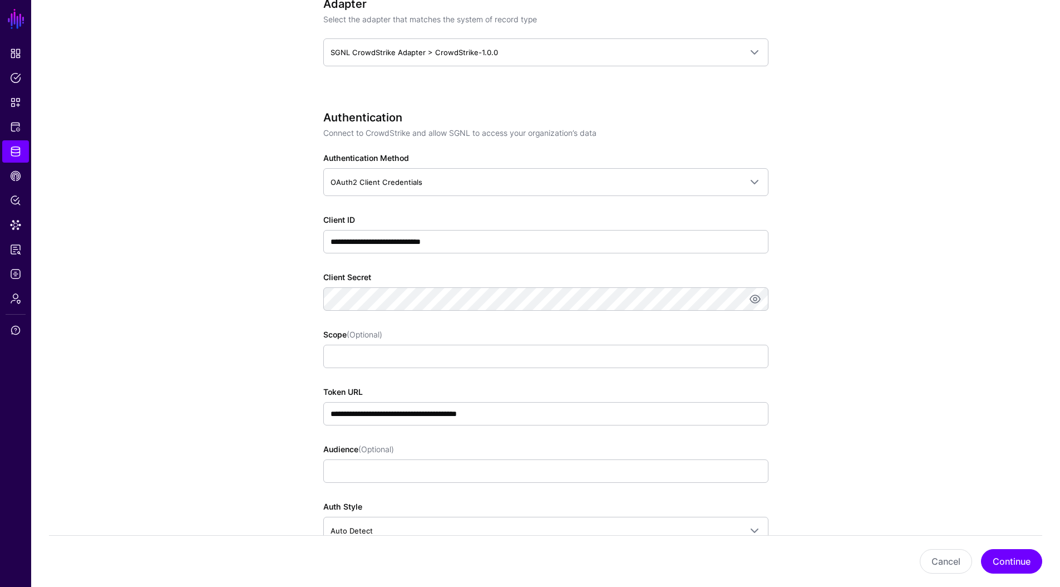
click at [528, 439] on div "**********" at bounding box center [545, 343] width 445 height 465
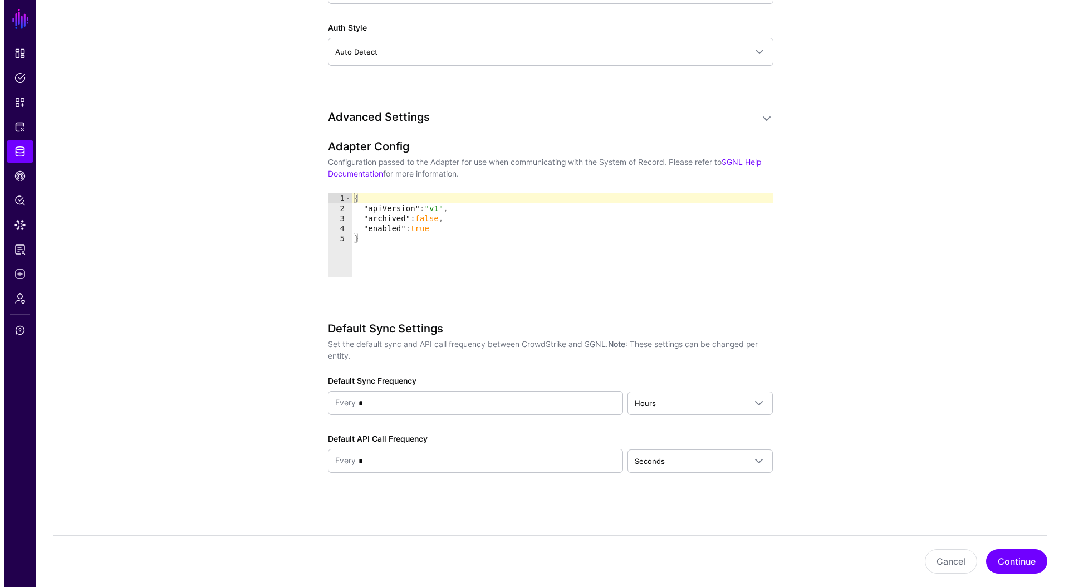
scroll to position [1033, 0]
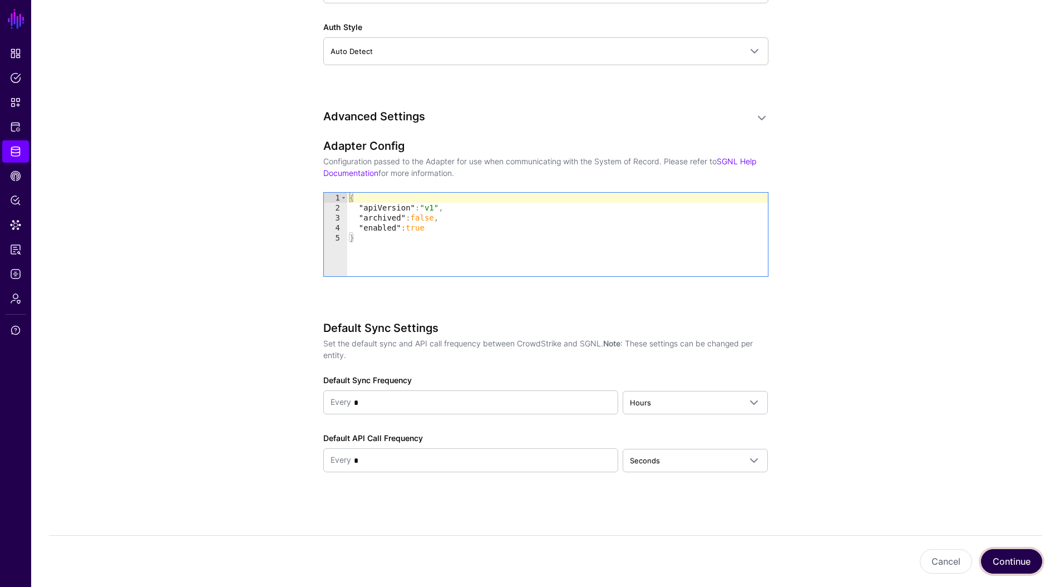
click at [1011, 559] on button "Continue" at bounding box center [1011, 561] width 61 height 24
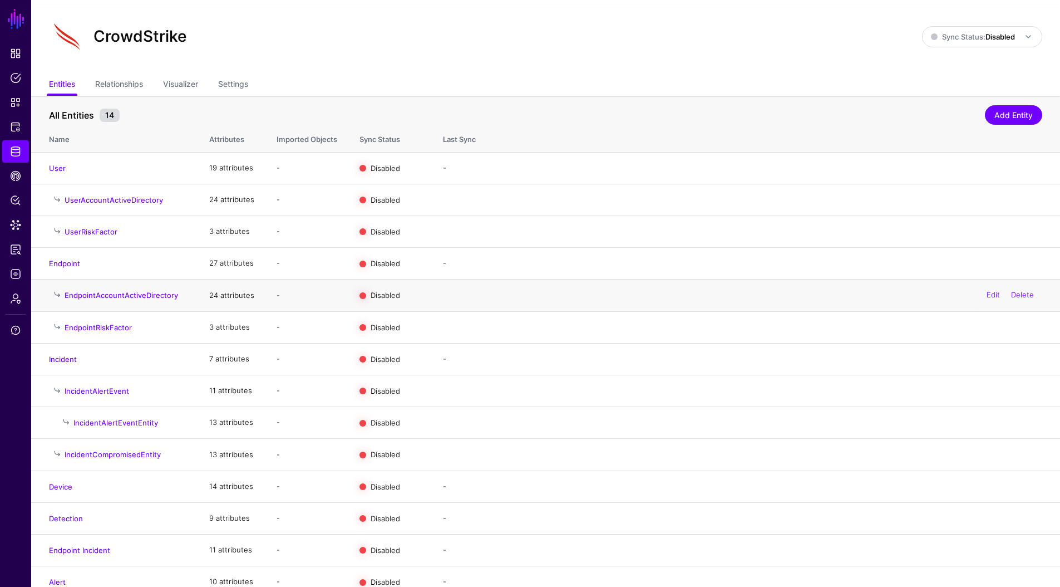
scroll to position [28, 0]
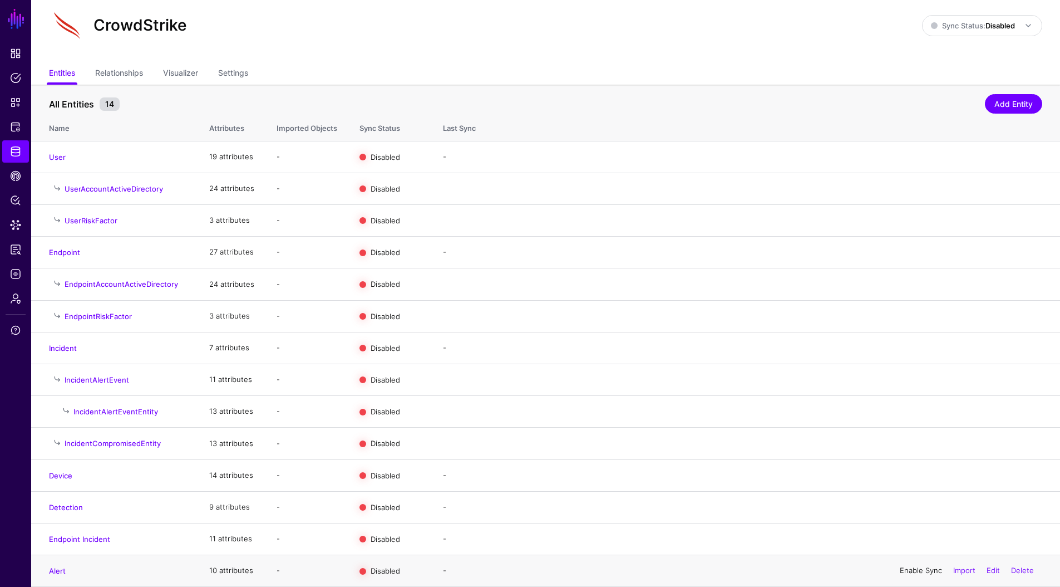
click at [900, 571] on link "Enable Sync" at bounding box center [921, 570] width 42 height 9
click at [1015, 16] on link "Sync Status: Disabled" at bounding box center [982, 25] width 120 height 21
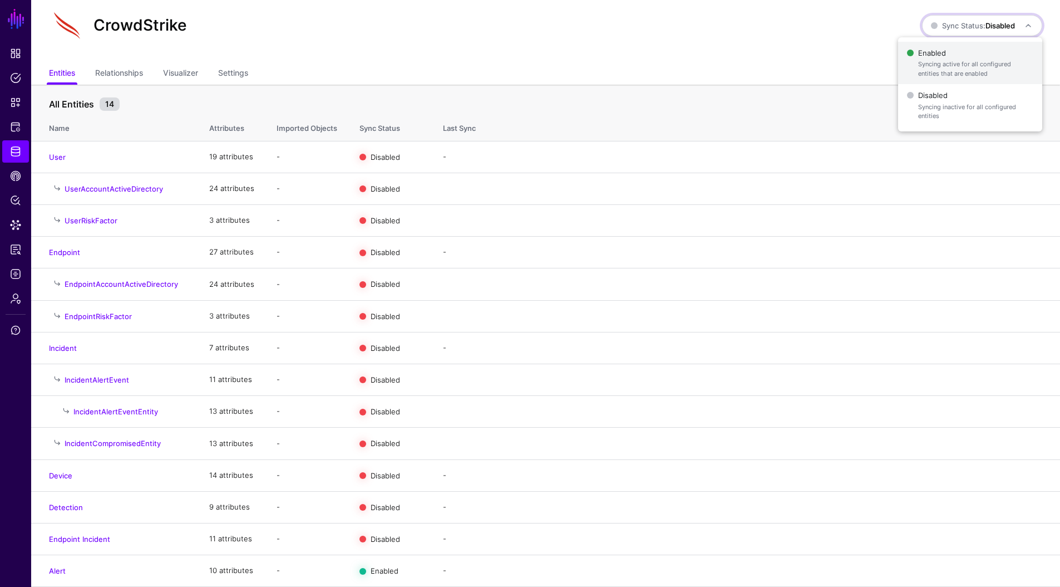
click at [965, 65] on span "Syncing active for all configured entities that are enabled" at bounding box center [975, 69] width 115 height 18
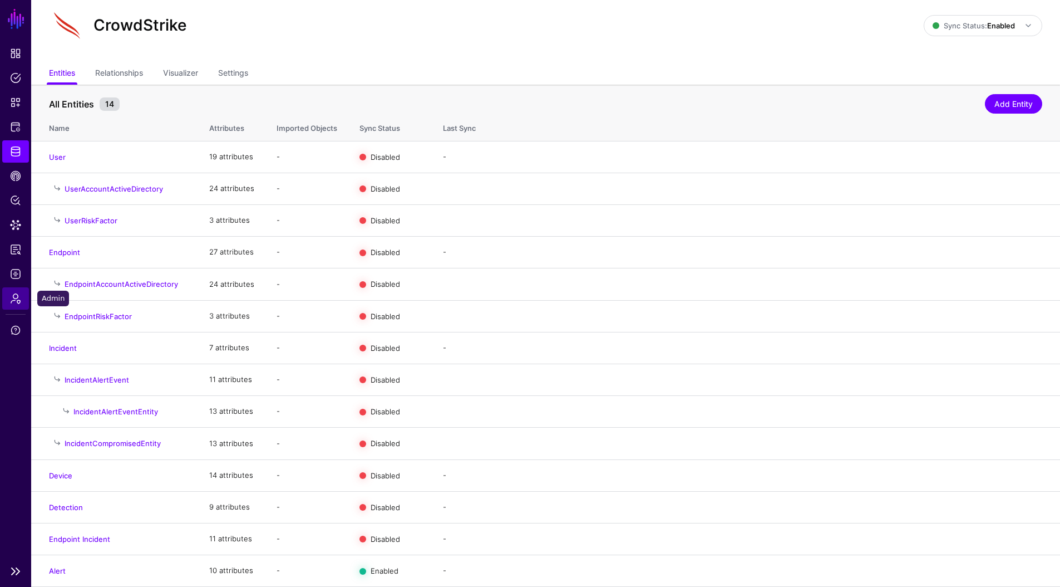
click at [17, 296] on span "Admin" at bounding box center [15, 298] width 11 height 11
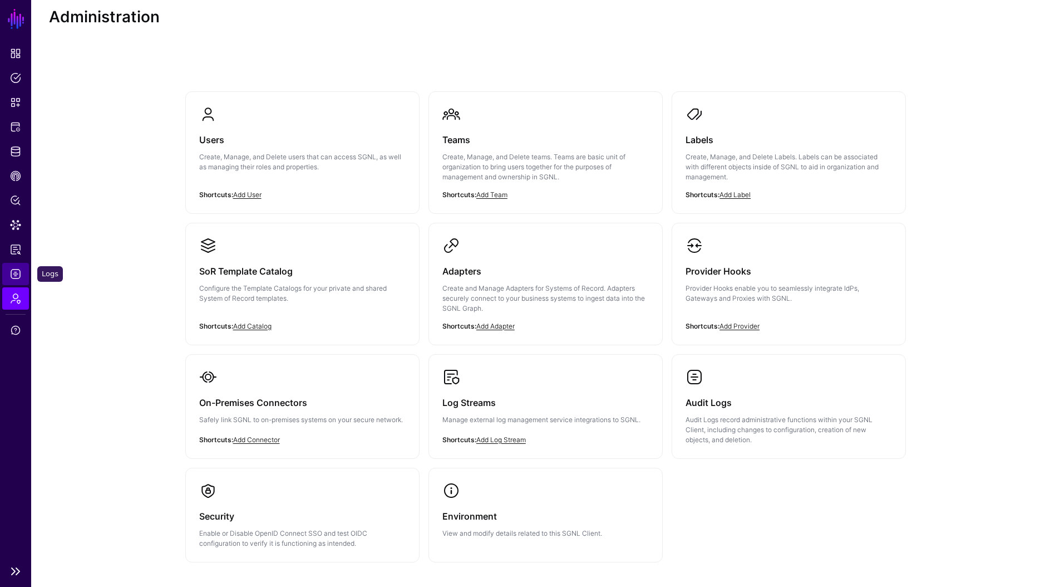
click at [19, 278] on span "Logs" at bounding box center [15, 273] width 11 height 11
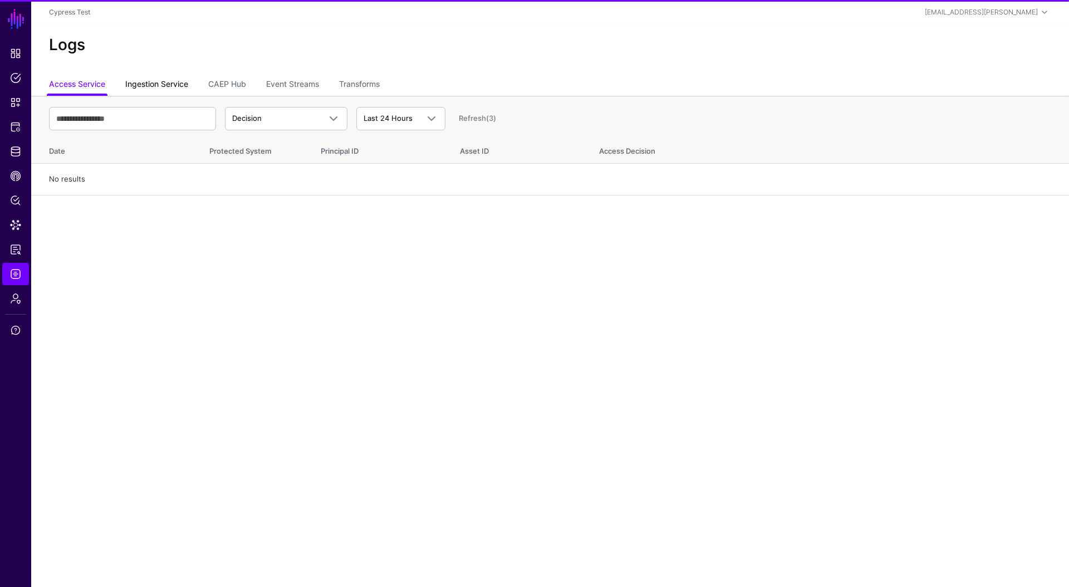
click at [165, 88] on link "Ingestion Service" at bounding box center [156, 85] width 63 height 21
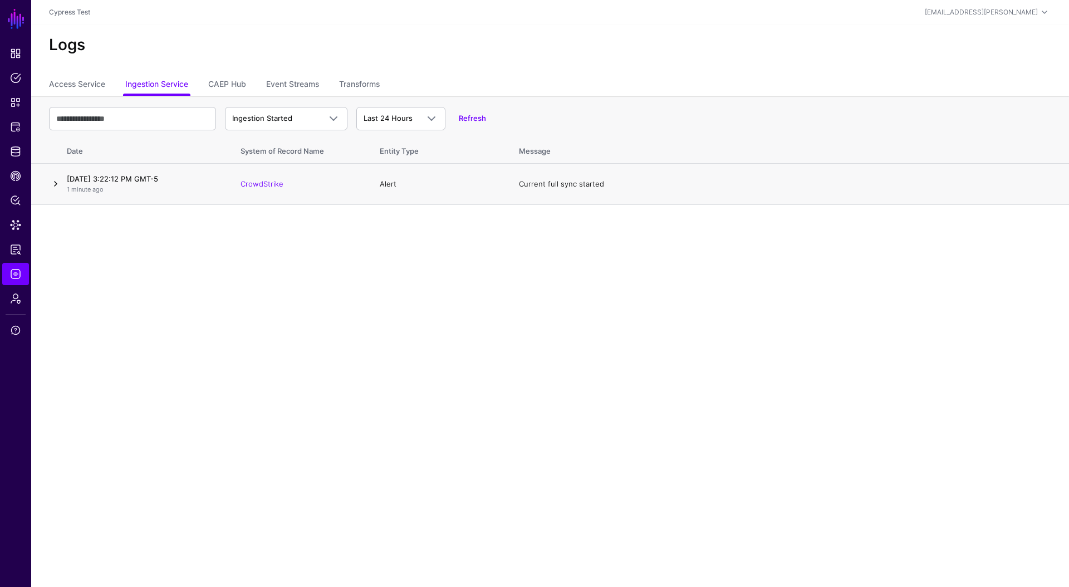
click at [55, 186] on link at bounding box center [55, 183] width 13 height 13
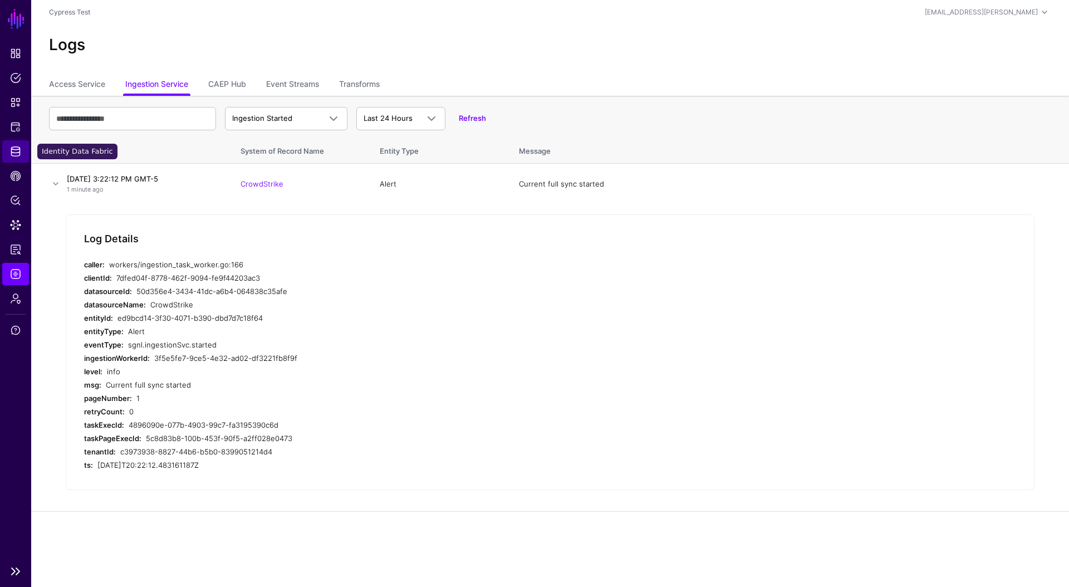
click at [14, 149] on span "Identity Data Fabric" at bounding box center [15, 151] width 11 height 11
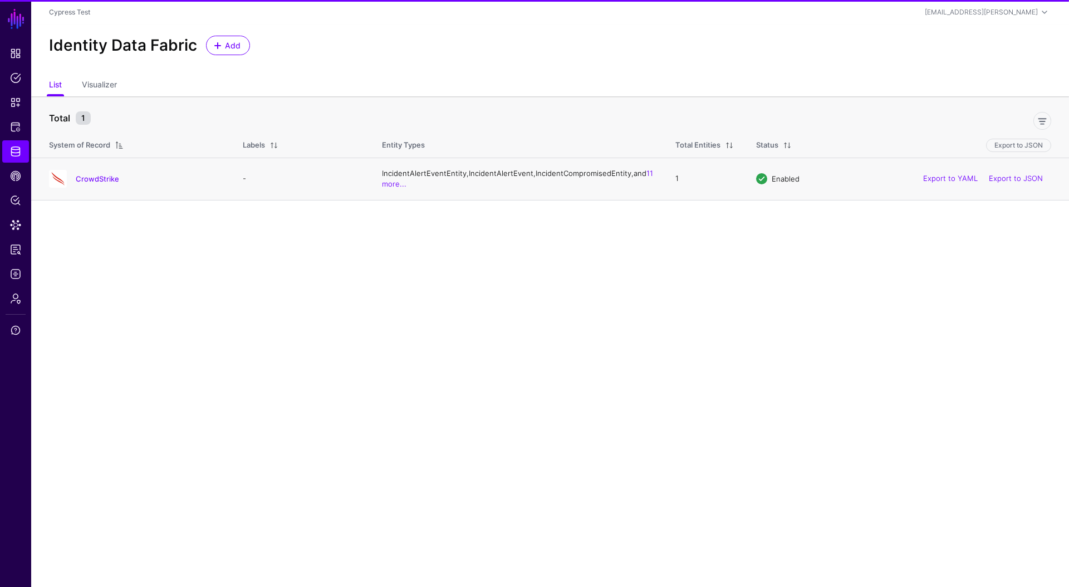
click at [96, 172] on td "CrowdStrike" at bounding box center [131, 179] width 200 height 42
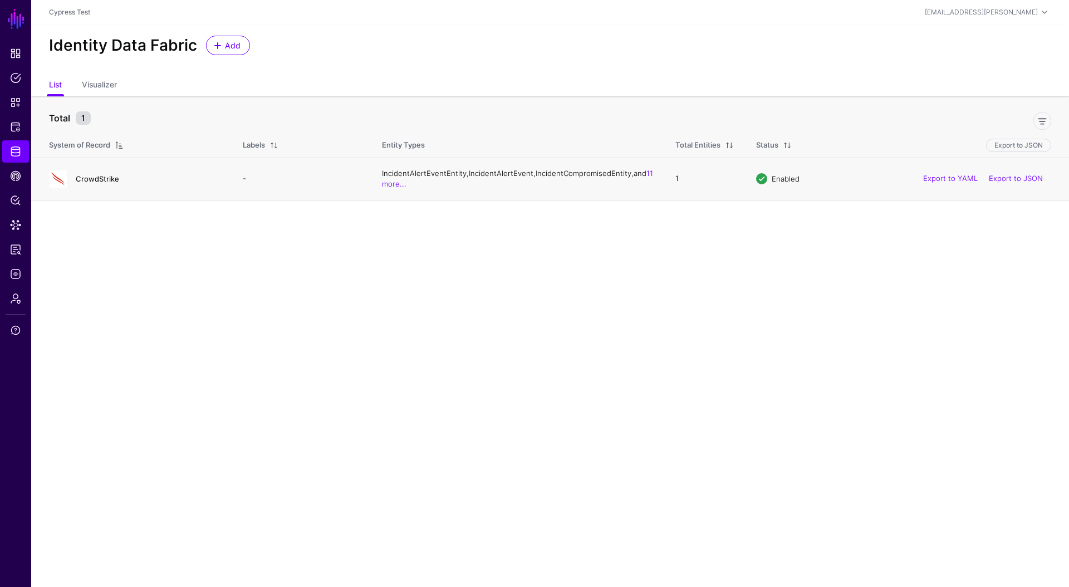
click at [106, 183] on link "CrowdStrike" at bounding box center [97, 178] width 43 height 9
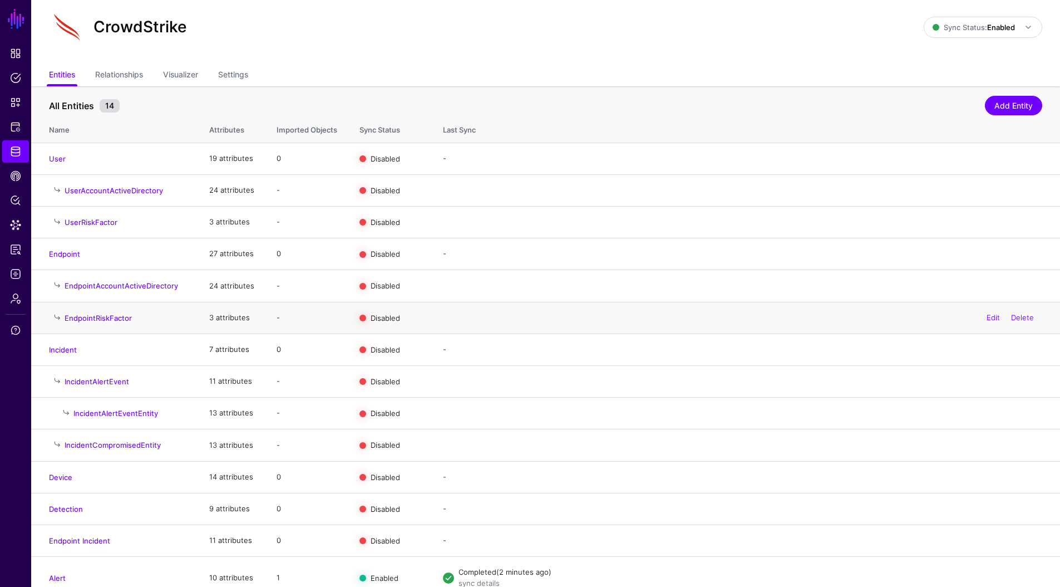
scroll to position [38, 0]
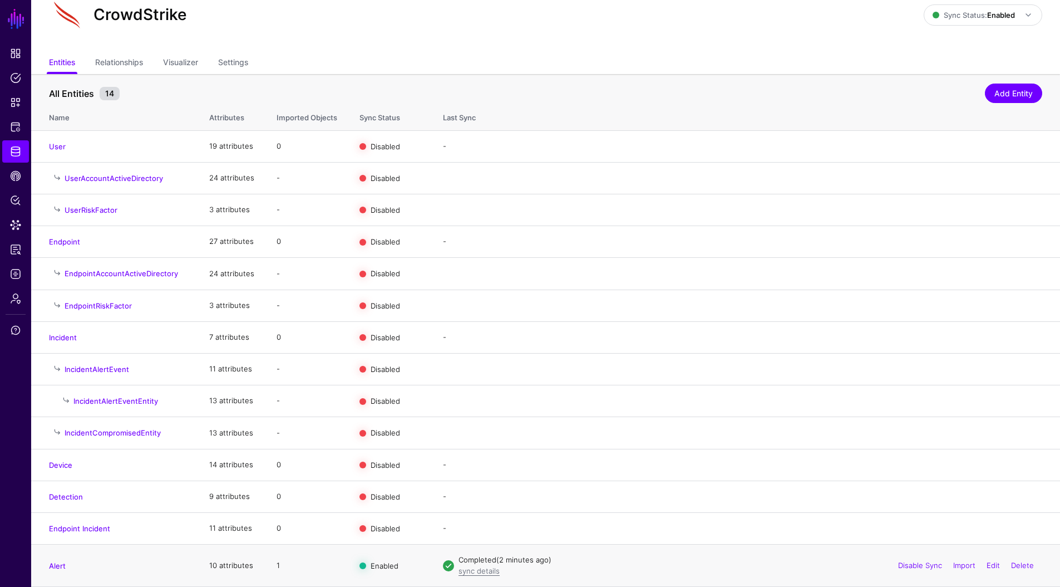
click at [281, 567] on td "1" at bounding box center [307, 565] width 83 height 42
click at [278, 566] on td "1" at bounding box center [307, 565] width 83 height 42
click at [17, 179] on span "CAEP Hub" at bounding box center [15, 175] width 11 height 11
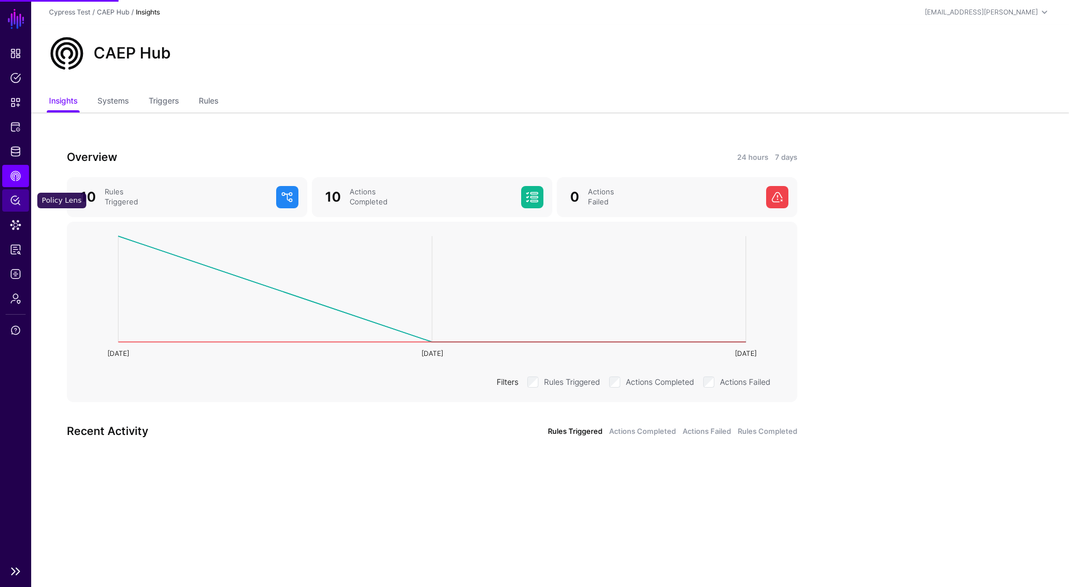
click at [17, 191] on link "Policy Lens" at bounding box center [15, 200] width 27 height 22
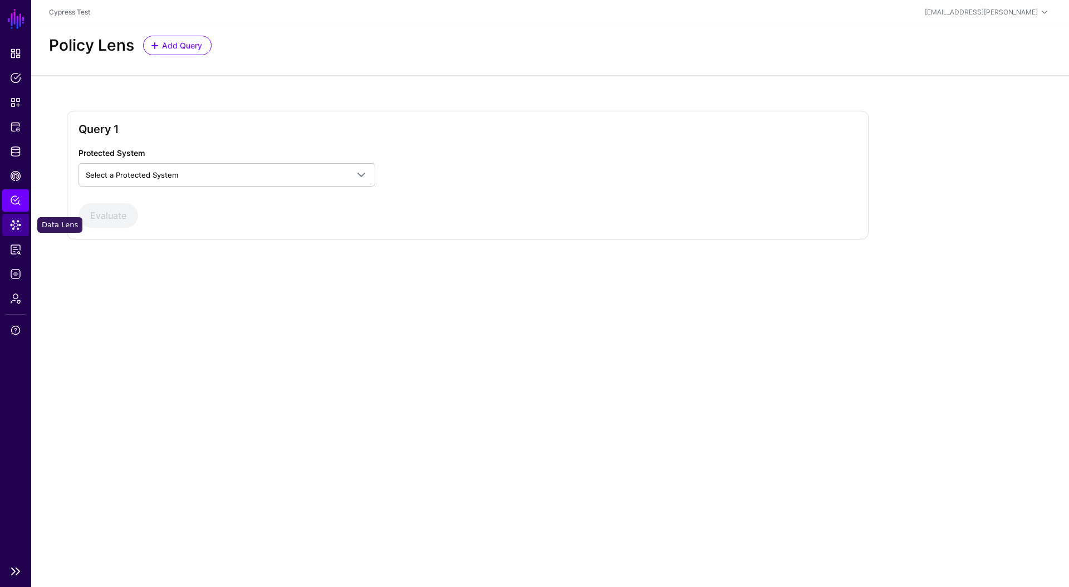
click at [16, 224] on span "Data Lens" at bounding box center [15, 224] width 11 height 11
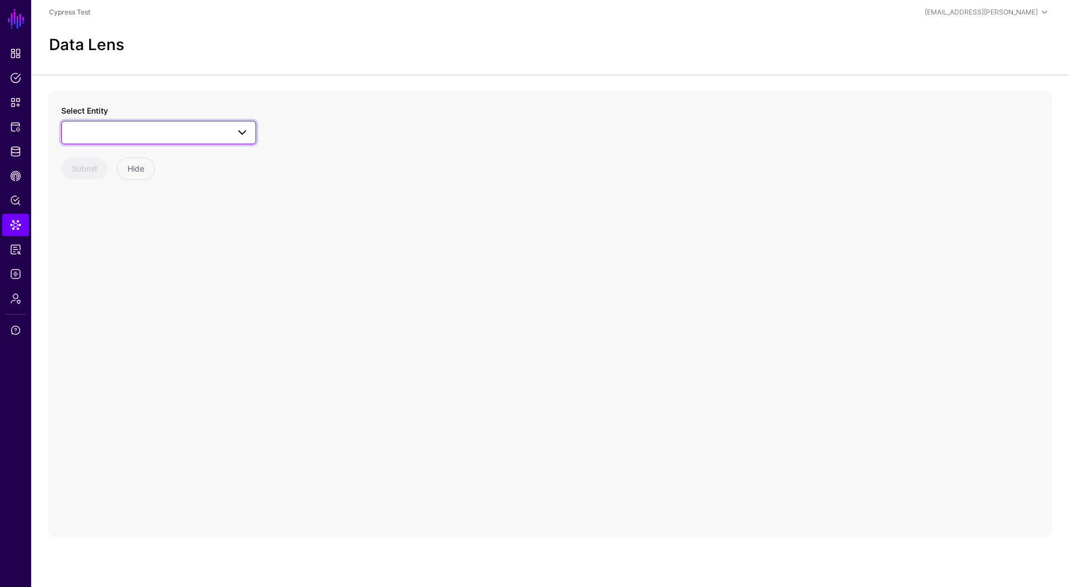
click at [160, 135] on span at bounding box center [158, 132] width 180 height 13
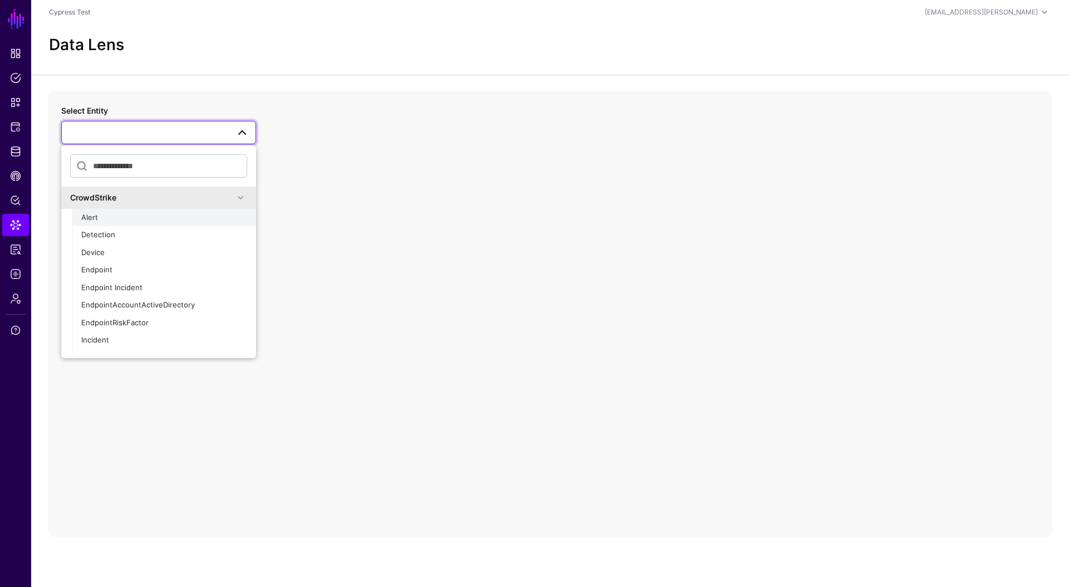
click at [115, 212] on div "Alert" at bounding box center [164, 217] width 166 height 11
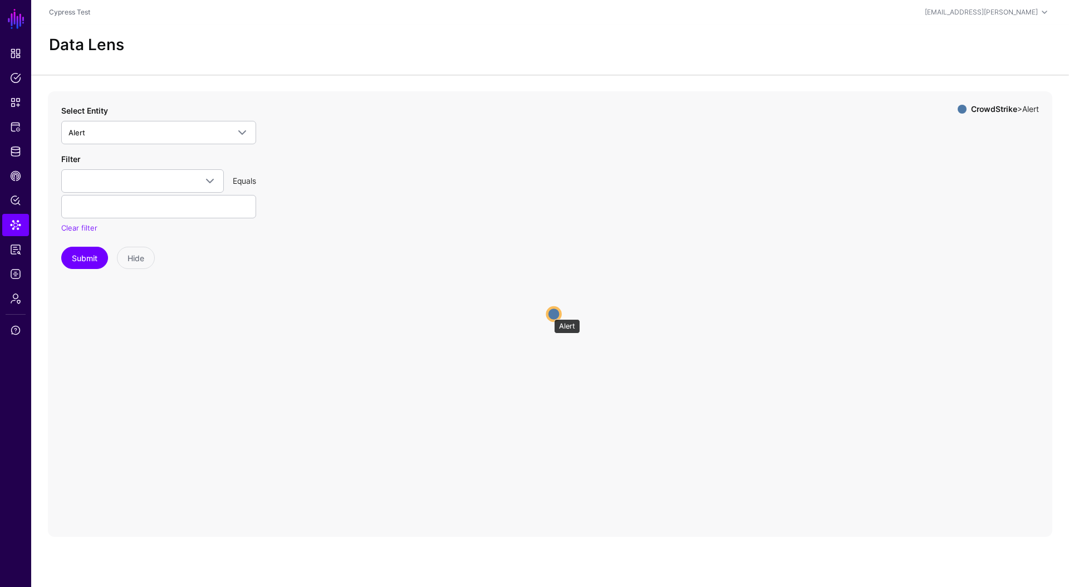
click at [548, 313] on circle at bounding box center [553, 313] width 13 height 13
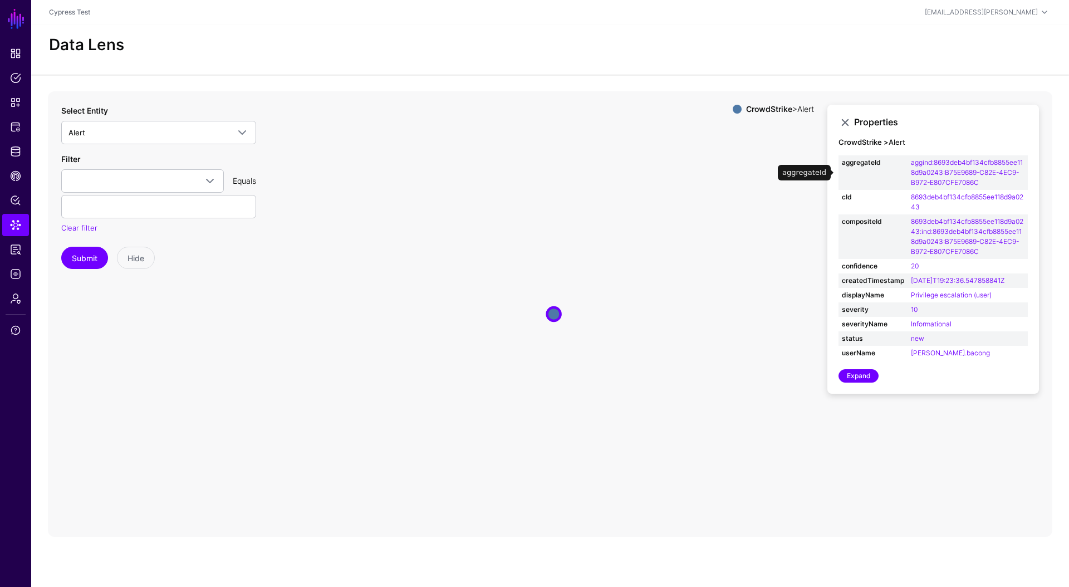
click at [983, 181] on td "aggind:8693deb4bf134cfb8855ee118d9a0243:B75E9689-C82E-4EC9-B972-E807CFE7086C" at bounding box center [967, 172] width 120 height 35
